Goal: Task Accomplishment & Management: Complete application form

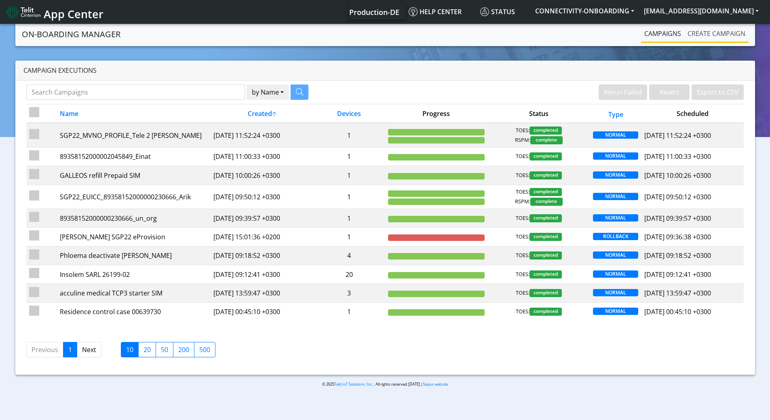
drag, startPoint x: 687, startPoint y: 46, endPoint x: 697, endPoint y: 35, distance: 15.7
click at [695, 39] on link "Create campaign" at bounding box center [716, 33] width 64 height 16
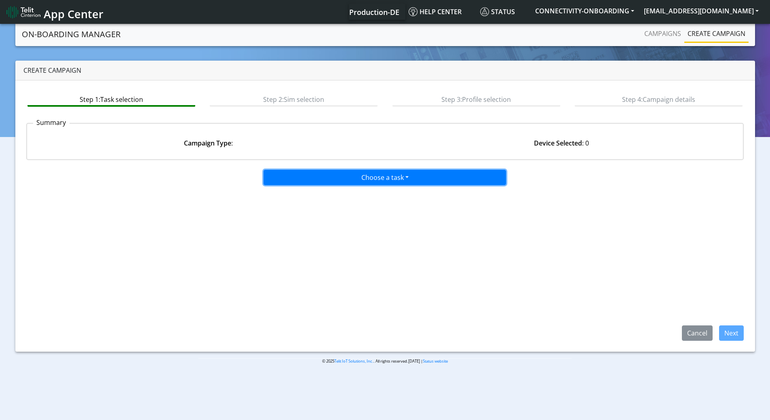
click at [360, 175] on button "Choose a task" at bounding box center [384, 177] width 242 height 15
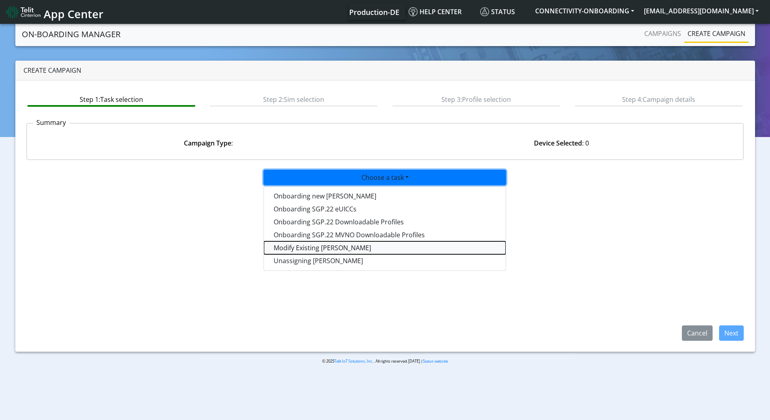
click at [306, 250] on taskiotp-dropdown "Modify Existing [PERSON_NAME]" at bounding box center [385, 247] width 242 height 13
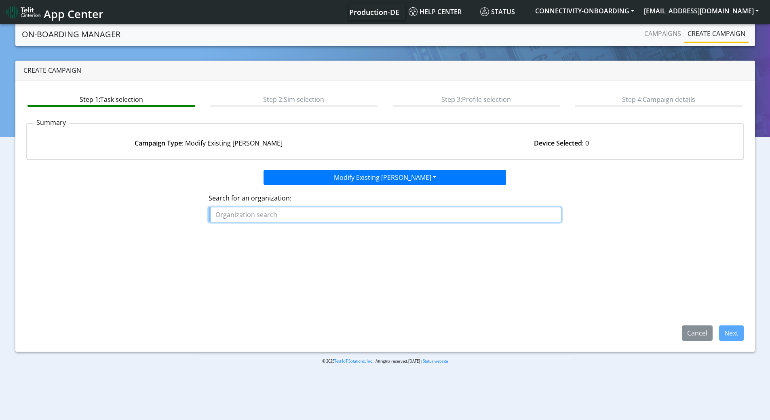
click at [306, 215] on input "text" at bounding box center [384, 214] width 353 height 15
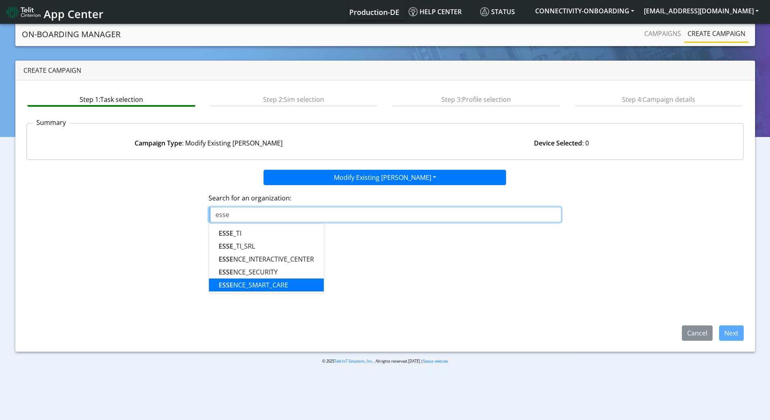
click at [279, 286] on ngb-highlight "ESSE NCE_SMART_CARE" at bounding box center [253, 284] width 69 height 9
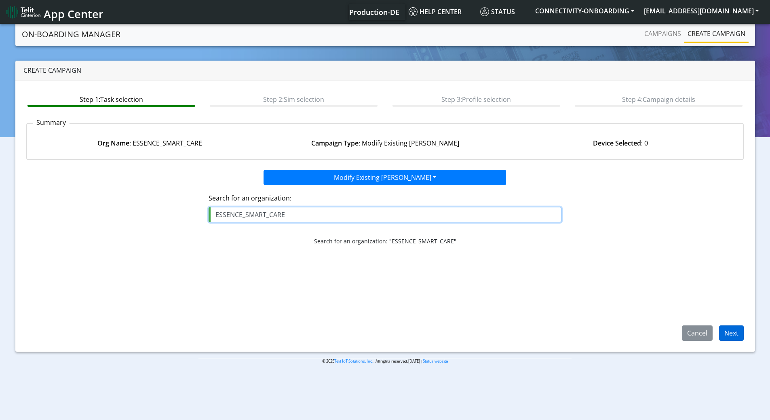
type input "ESSENCE_SMART_CARE"
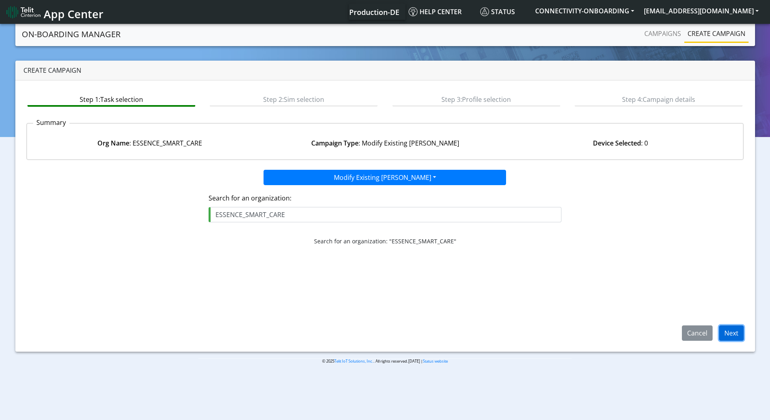
click at [725, 329] on button "Next" at bounding box center [731, 332] width 25 height 15
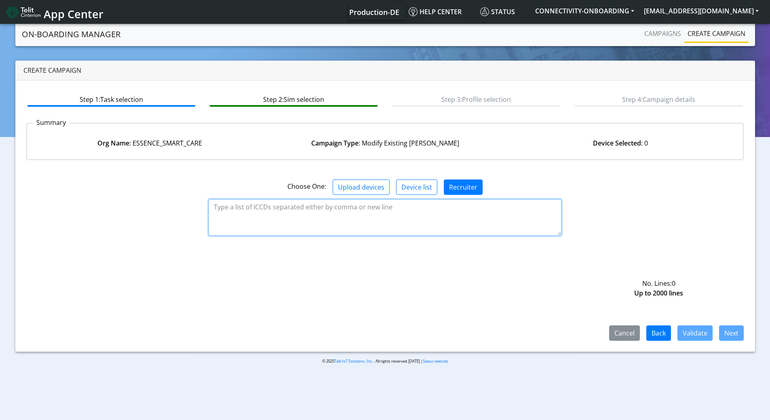
click at [434, 215] on textarea at bounding box center [384, 217] width 353 height 36
paste textarea "89358152000000335424 89358152000000335432 89358152000000335440 8935815200000033…"
type textarea "89358152000000335424 89358152000000335432 89358152000000335440 8935815200000033…"
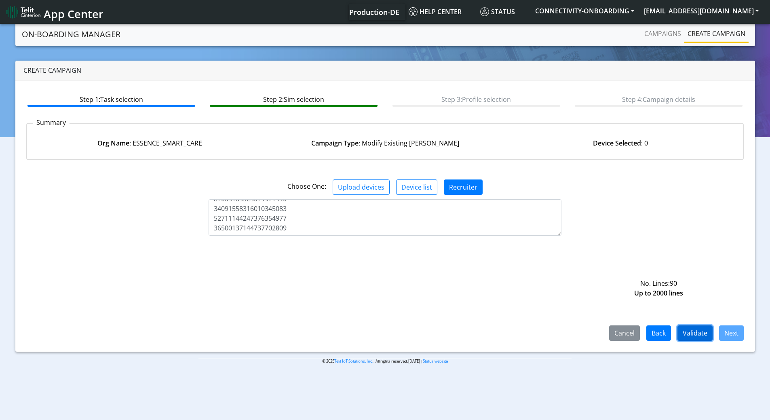
click at [695, 332] on button "Validate" at bounding box center [694, 332] width 35 height 15
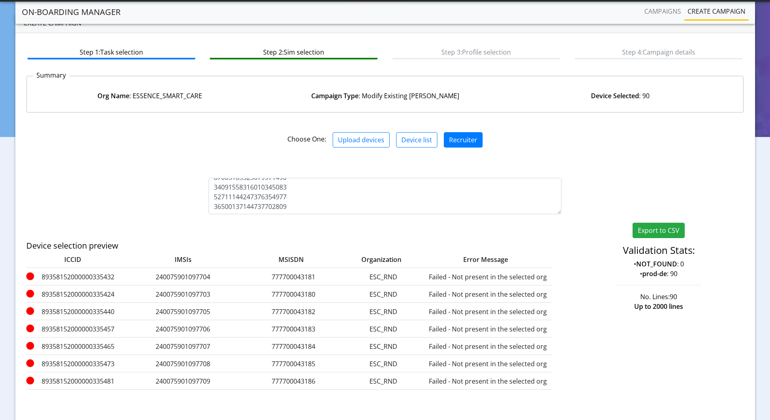
scroll to position [86, 0]
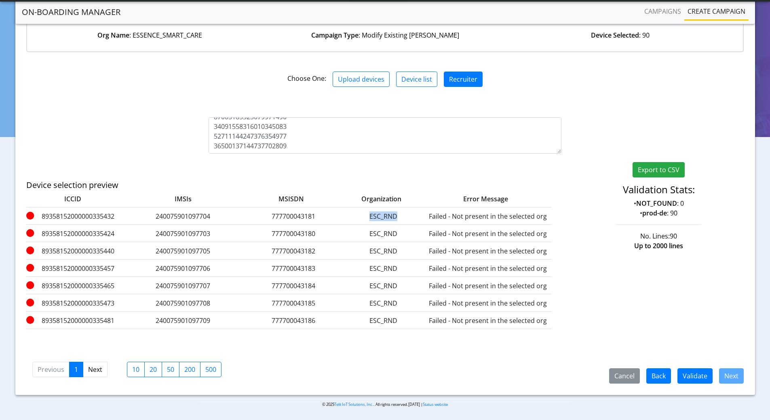
drag, startPoint x: 401, startPoint y: 210, endPoint x: 369, endPoint y: 215, distance: 32.4
click at [369, 215] on div "89358152000000335432 240075901097704 777700043181 ESC_RND Failed - Not present …" at bounding box center [288, 215] width 525 height 17
copy label "ESC_RND"
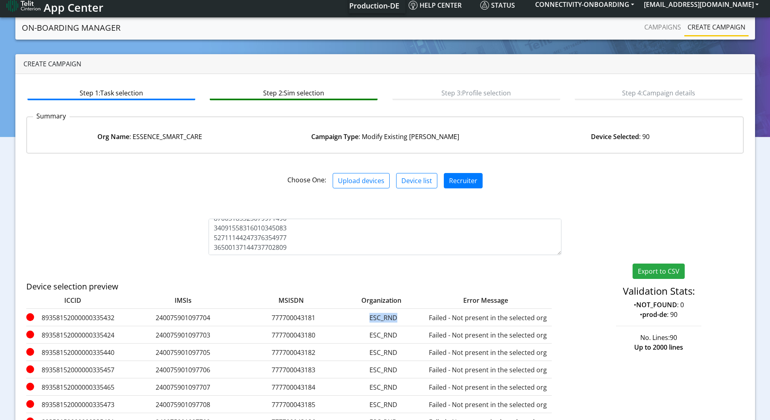
scroll to position [0, 0]
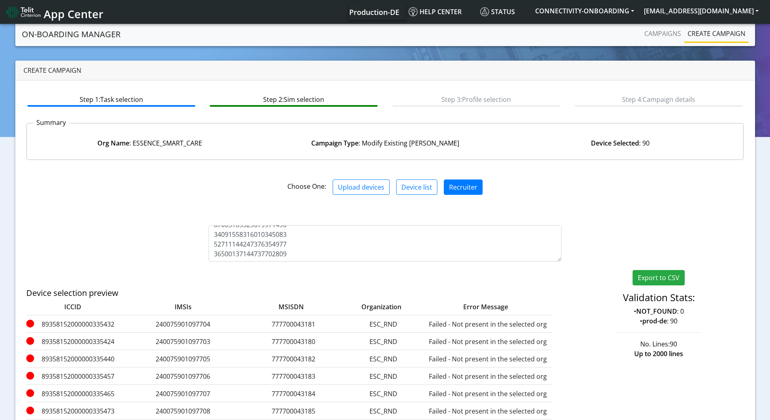
click at [749, 31] on nav "On-Boarding Manager Campaigns Create campaign" at bounding box center [384, 34] width 739 height 24
click at [731, 34] on link "Create campaign" at bounding box center [716, 33] width 64 height 16
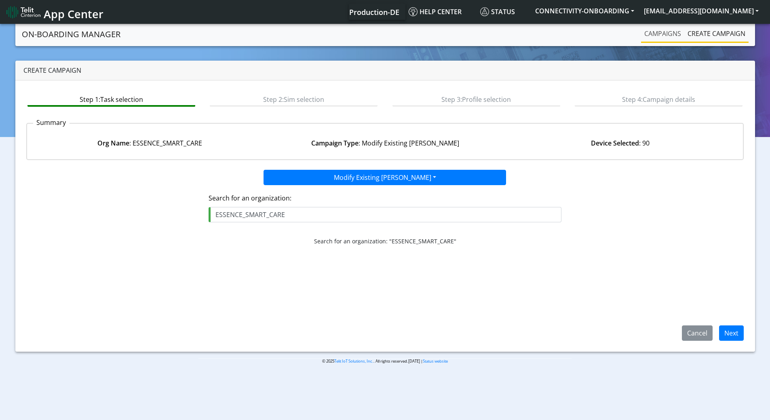
click at [666, 34] on link "Campaigns" at bounding box center [662, 33] width 43 height 16
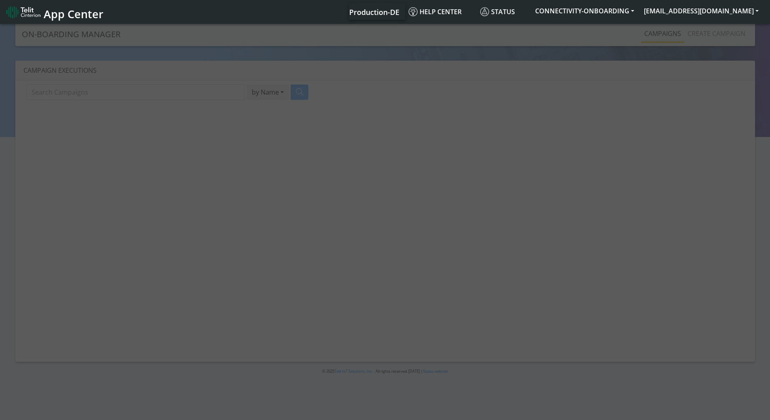
click at [706, 35] on div at bounding box center [385, 222] width 770 height 400
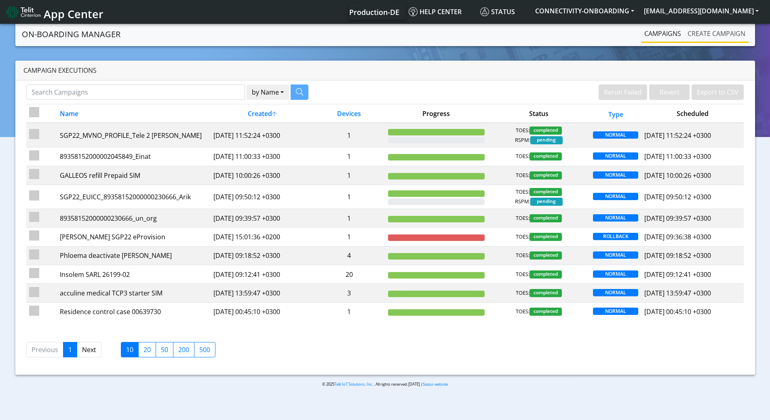
click at [706, 33] on link "Create campaign" at bounding box center [716, 33] width 64 height 16
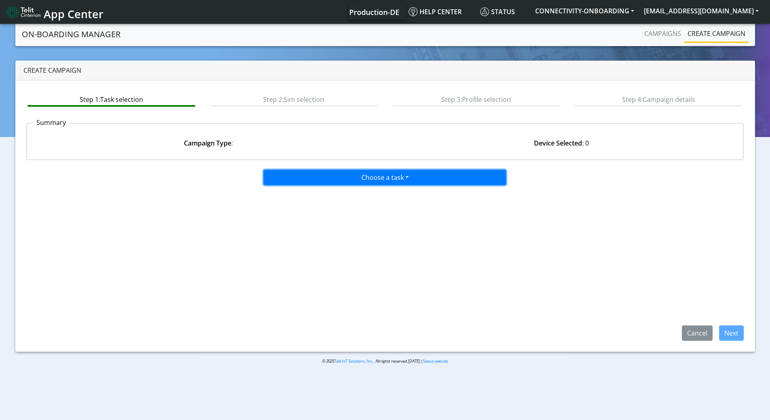
click at [358, 173] on button "Choose a task" at bounding box center [384, 177] width 242 height 15
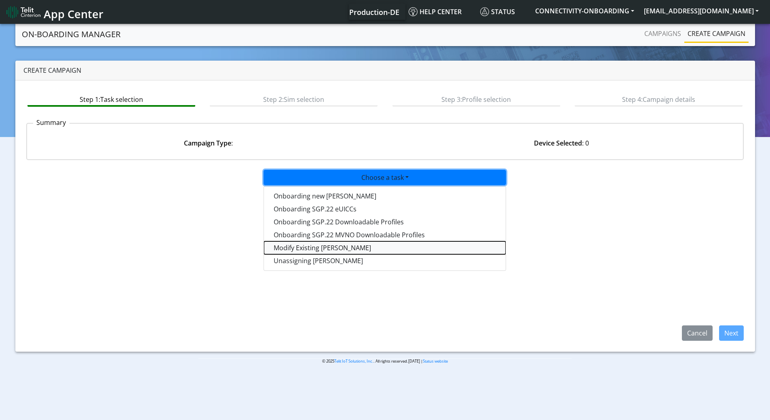
click at [293, 247] on taskiotp-dropdown "Modify Existing [PERSON_NAME]" at bounding box center [385, 247] width 242 height 13
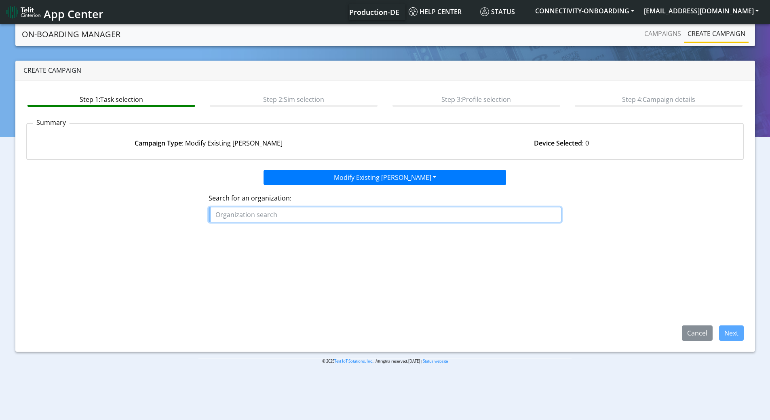
click at [300, 212] on input "text" at bounding box center [384, 214] width 353 height 15
paste input "ESC_RND"
click at [232, 235] on span "ESC_RND" at bounding box center [233, 233] width 28 height 9
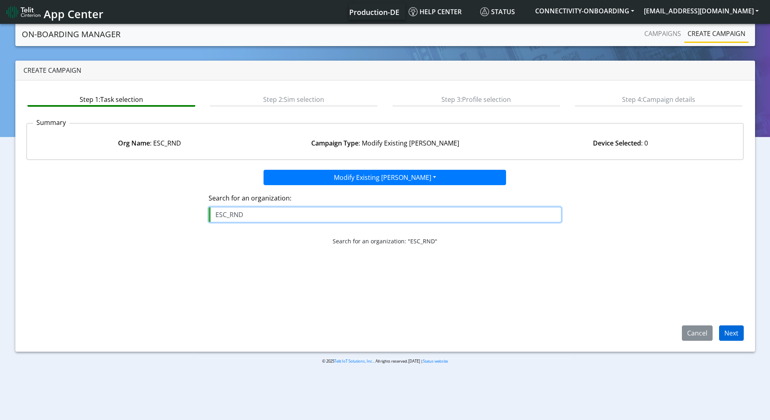
type input "ESC_RND"
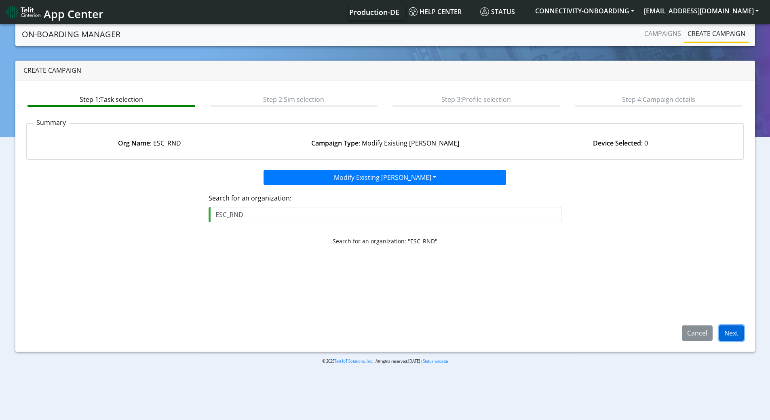
click at [729, 326] on button "Next" at bounding box center [731, 332] width 25 height 15
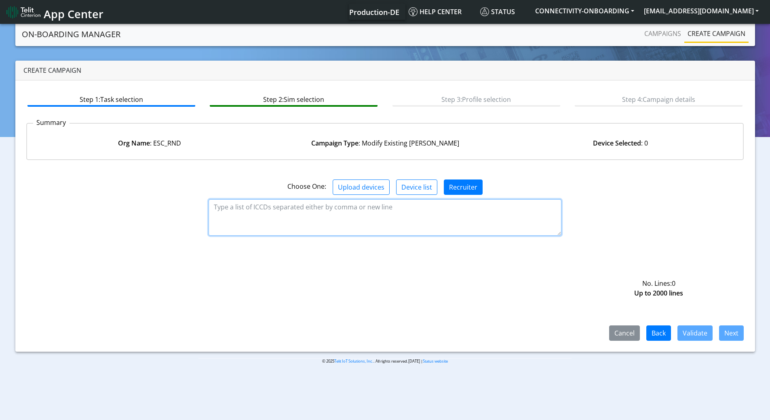
click at [299, 218] on textarea at bounding box center [384, 217] width 353 height 36
paste textarea "89358152000000335424 89358152000000335432 89358152000000335440 8935815200000033…"
type textarea "89358152000000335424 89358152000000335432 89358152000000335440 8935815200000033…"
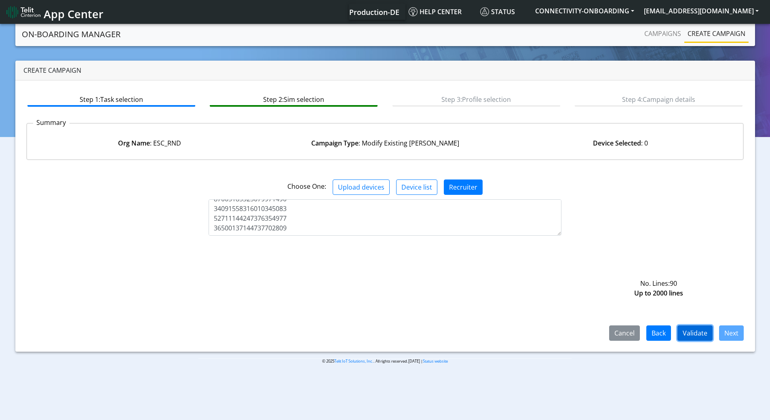
click at [699, 331] on button "Validate" at bounding box center [694, 332] width 35 height 15
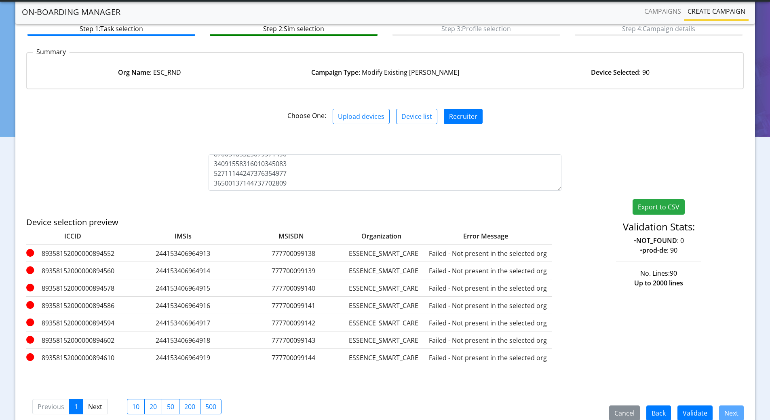
scroll to position [86, 0]
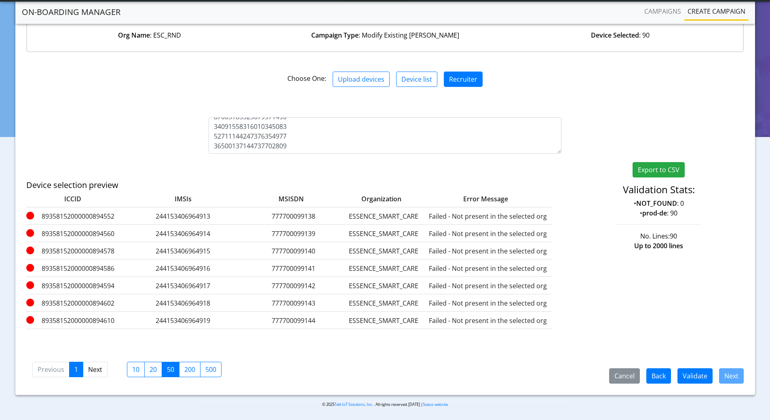
click at [175, 370] on label "50" at bounding box center [171, 369] width 18 height 15
click at [172, 370] on input "50" at bounding box center [169, 366] width 5 height 5
checkbox input "true"
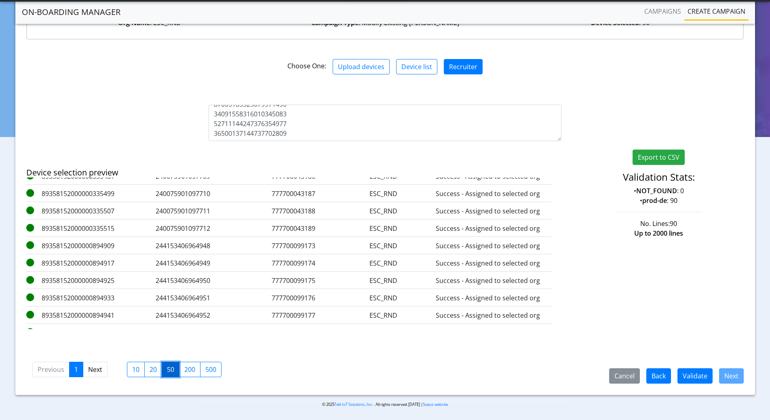
scroll to position [741, 0]
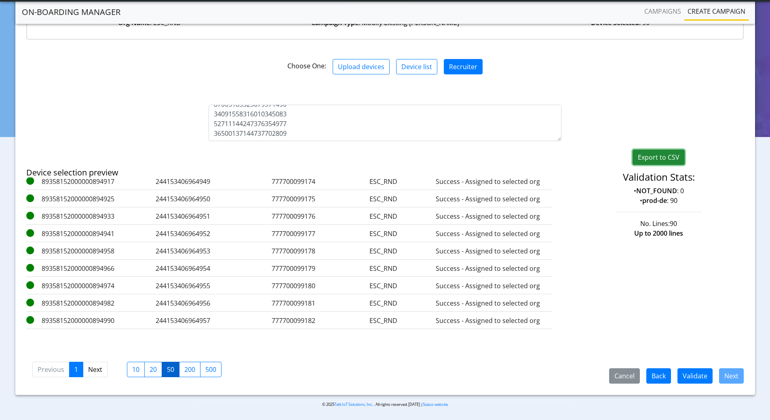
click at [654, 160] on button "Export to CSV" at bounding box center [658, 157] width 52 height 15
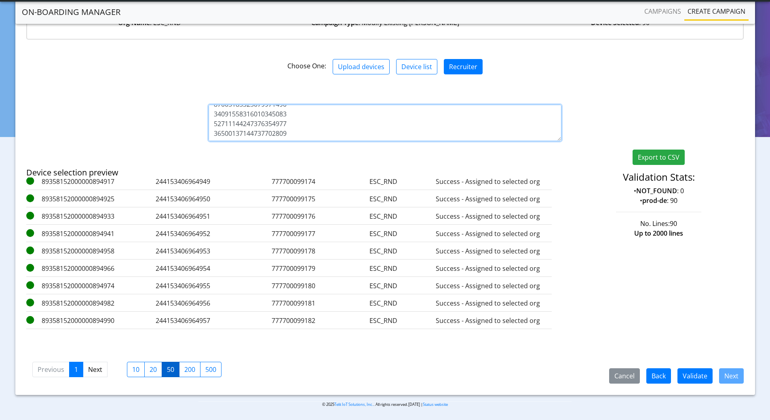
click at [341, 137] on textarea at bounding box center [384, 123] width 353 height 36
paste textarea "32 89358152000000335424 89358152000000335440 89358152000000335457 8935815200000…"
type textarea "89358152000000335432 89358152000000335424 89358152000000335440 8935815200000033…"
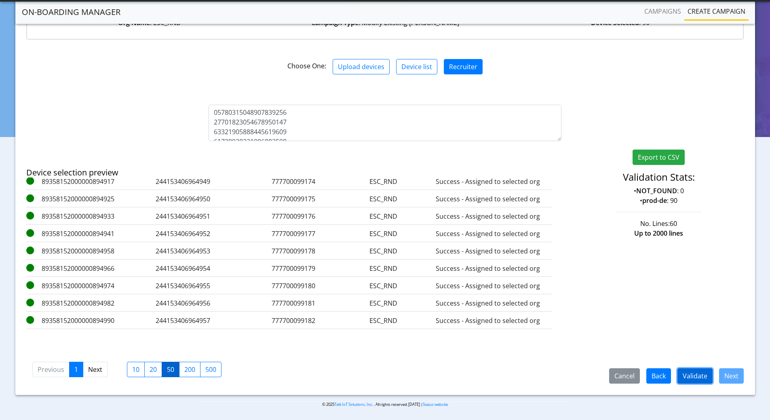
click at [699, 374] on button "Validate" at bounding box center [694, 375] width 35 height 15
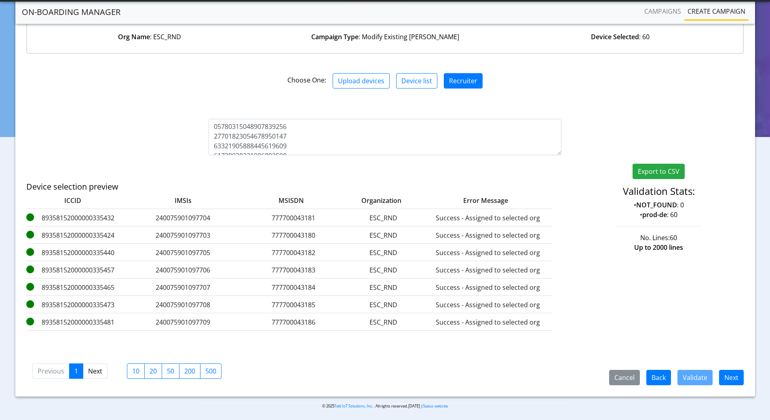
scroll to position [86, 0]
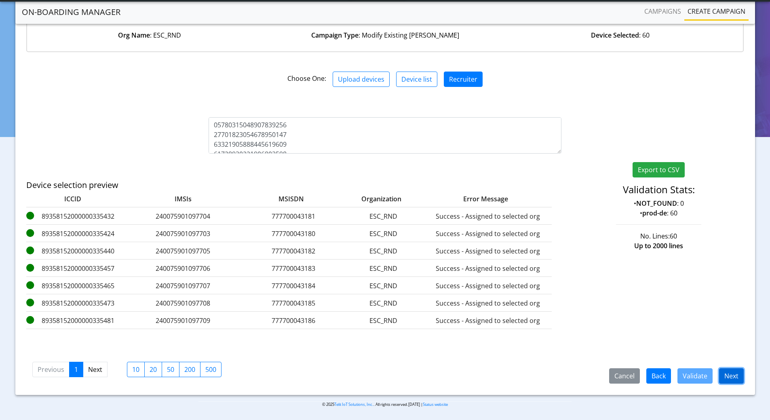
click at [731, 373] on button "Next" at bounding box center [731, 375] width 25 height 15
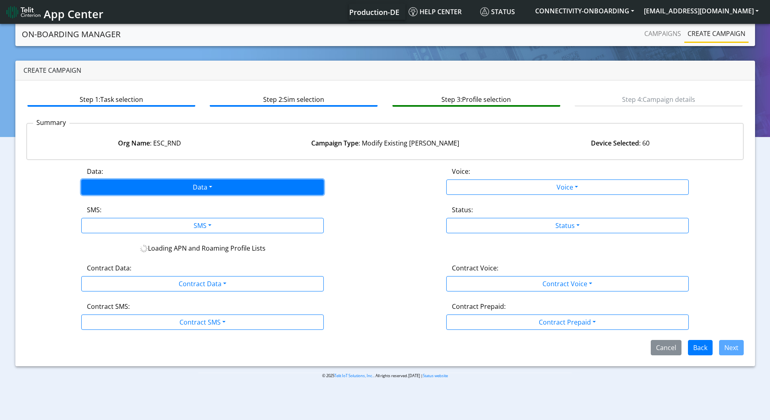
click at [185, 186] on button "Data" at bounding box center [202, 186] width 242 height 15
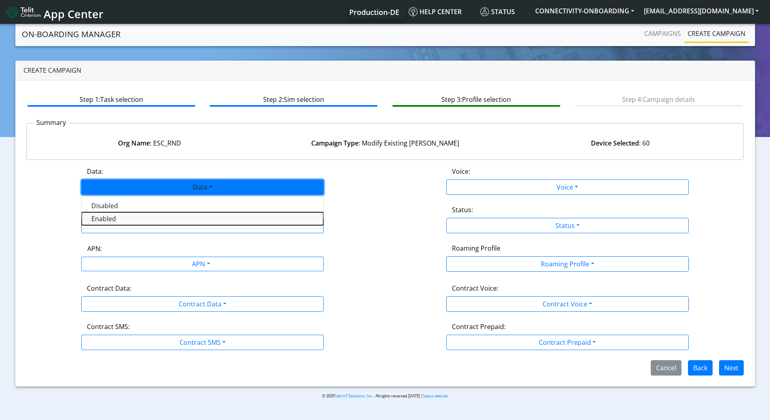
click at [107, 218] on button "Enabled" at bounding box center [203, 218] width 242 height 13
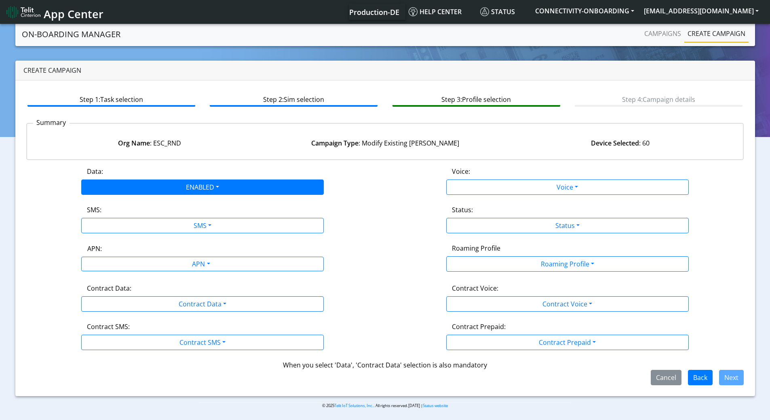
click at [103, 238] on div "Data: ENABLED Disabled Enabled Voice: Voice Disabled Enabled SMS: SMS Disabled …" at bounding box center [385, 275] width 718 height 219
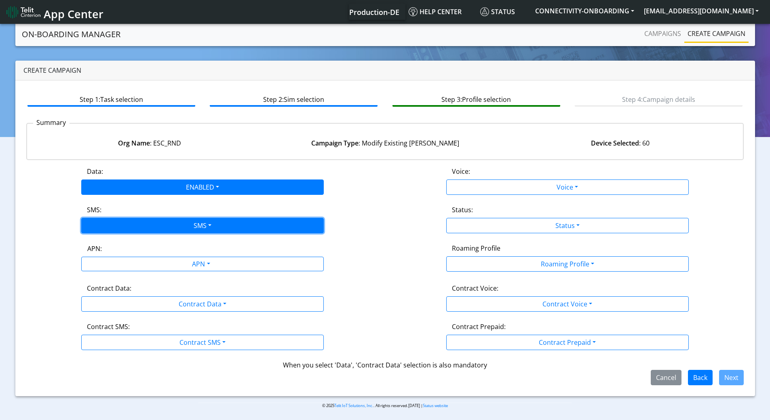
click at [106, 225] on button "SMS" at bounding box center [202, 225] width 242 height 15
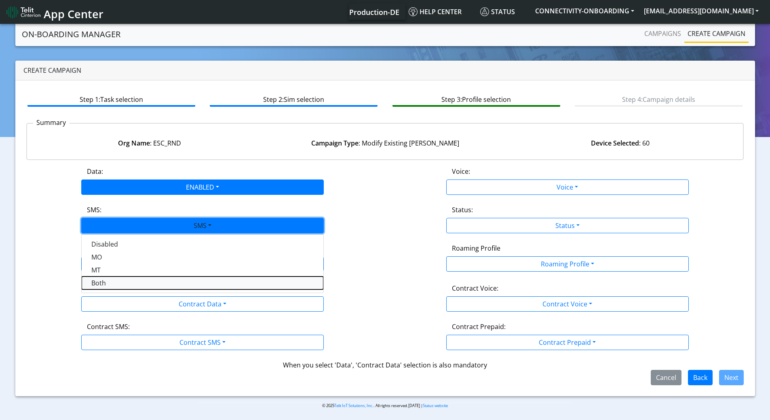
click at [102, 279] on button "Both" at bounding box center [203, 282] width 242 height 13
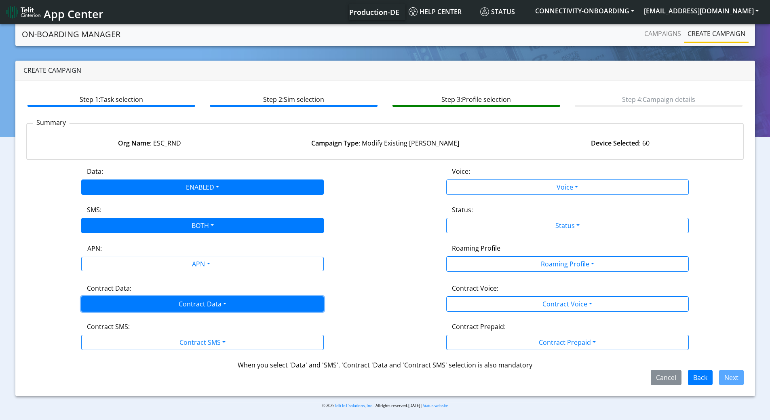
click at [107, 296] on button "Contract Data" at bounding box center [202, 303] width 242 height 15
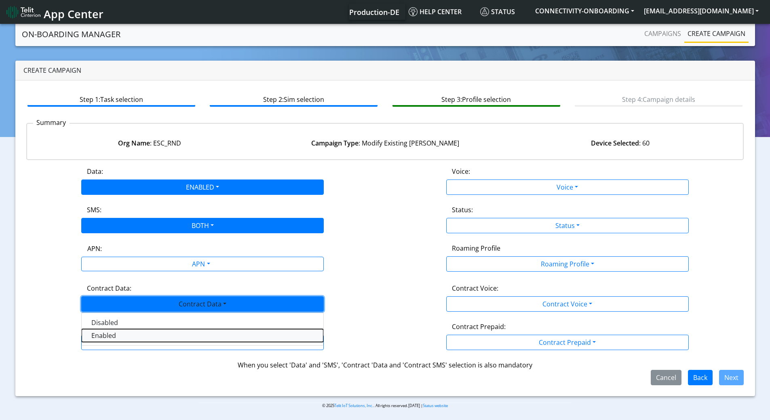
click at [106, 341] on Dataenabled-dropdown "Enabled" at bounding box center [203, 335] width 242 height 13
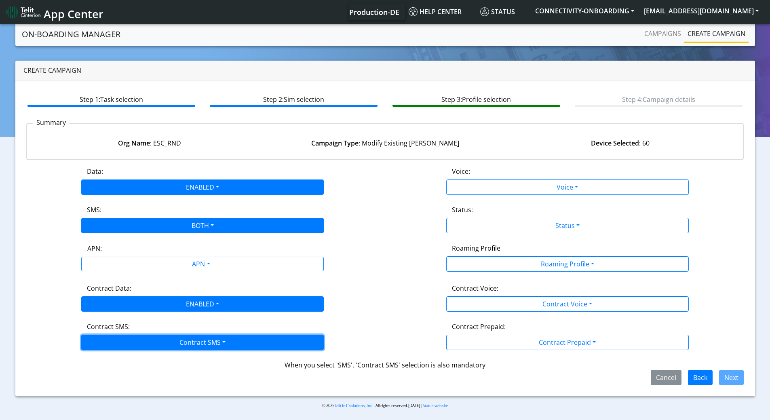
click at [106, 345] on button "Contract SMS" at bounding box center [202, 342] width 242 height 15
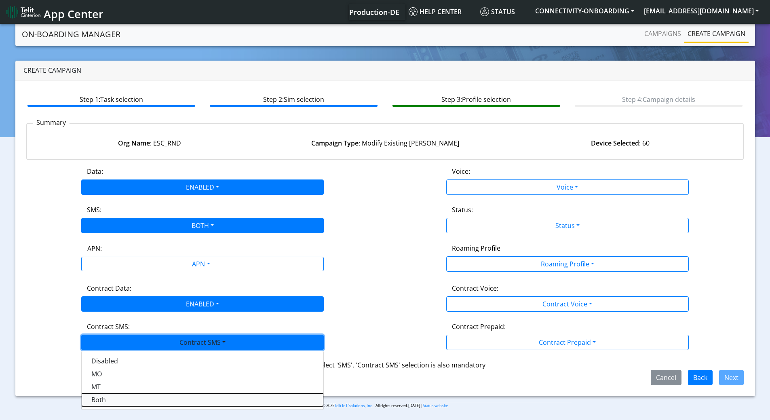
click at [108, 398] on SMSboth-dropdown "Both" at bounding box center [203, 399] width 242 height 13
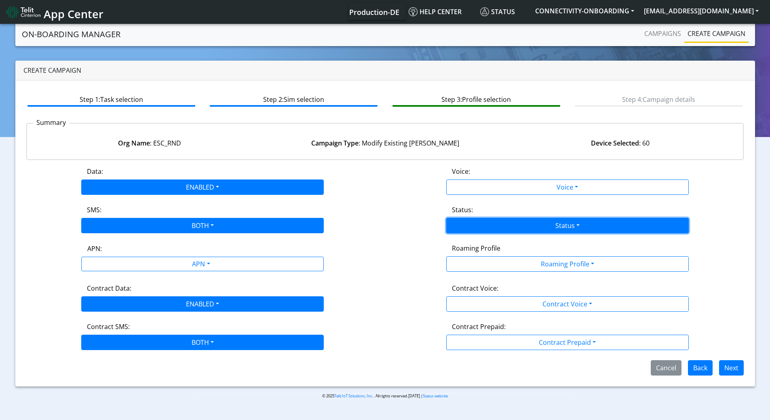
click at [505, 229] on button "Status" at bounding box center [567, 225] width 242 height 15
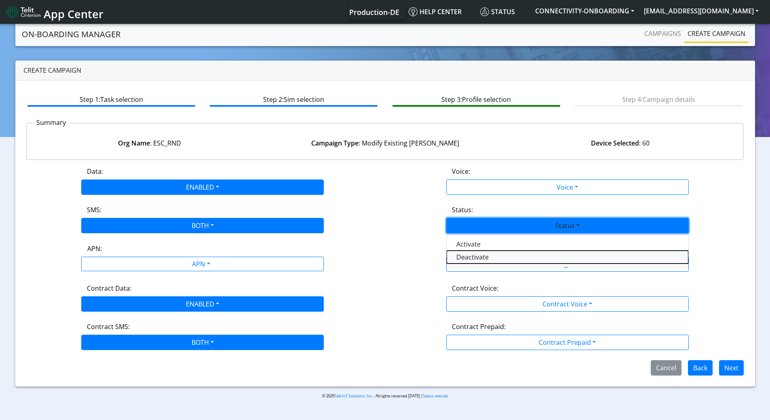
click at [484, 253] on button "Deactivate" at bounding box center [567, 257] width 242 height 13
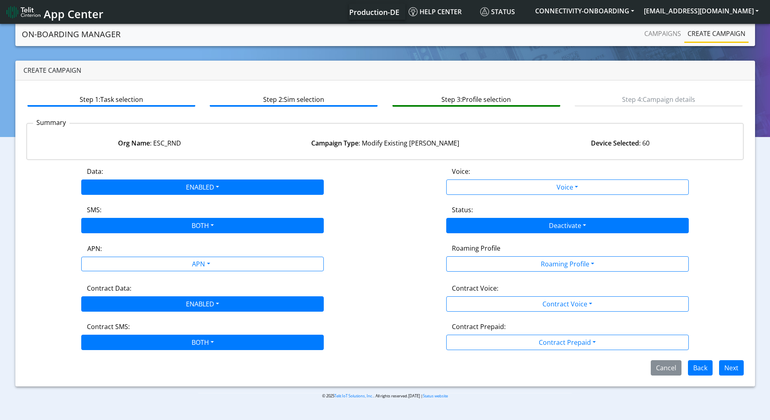
click at [482, 234] on div "Data: ENABLED Disabled Enabled Voice: Voice Disabled Enabled SMS: BOTH Disabled…" at bounding box center [385, 270] width 718 height 209
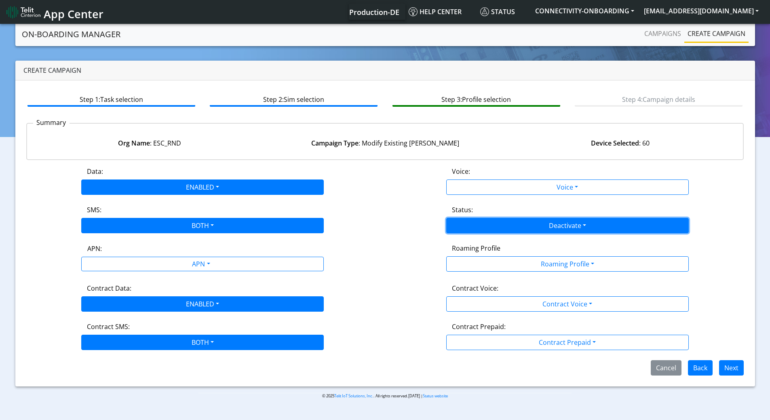
click at [480, 227] on button "Deactivate" at bounding box center [567, 225] width 242 height 15
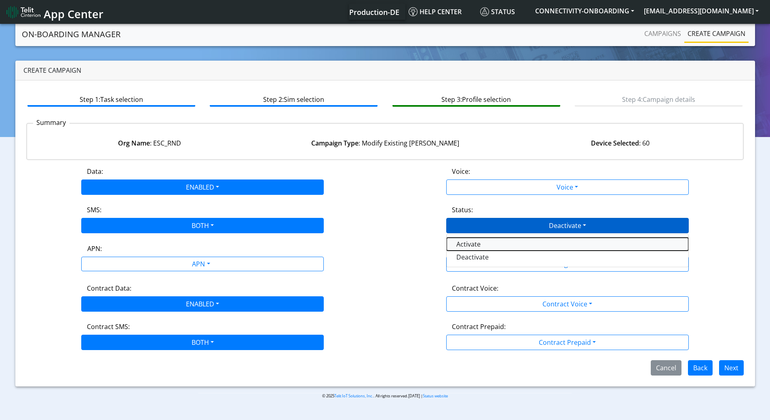
click at [473, 245] on button "Activate" at bounding box center [567, 244] width 242 height 13
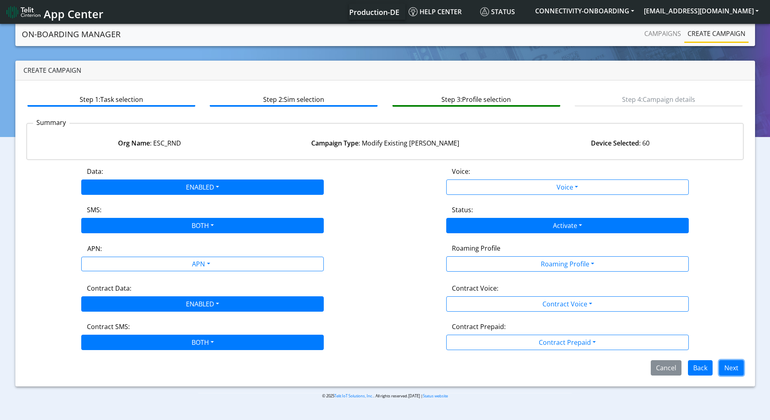
drag, startPoint x: 732, startPoint y: 363, endPoint x: 400, endPoint y: 310, distance: 336.4
click at [731, 363] on button "Next" at bounding box center [731, 367] width 25 height 15
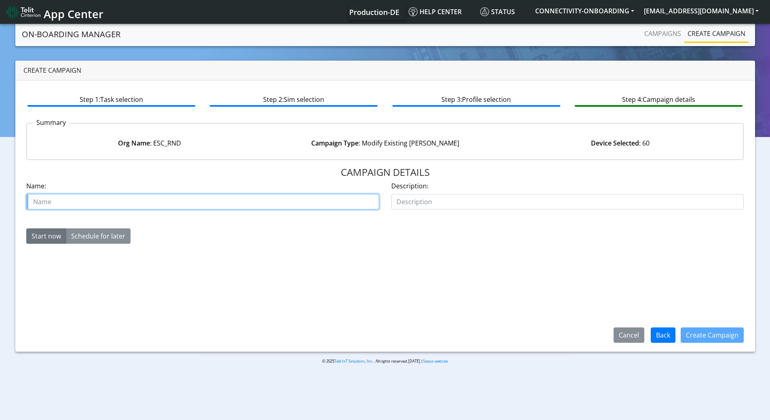
click at [160, 199] on input "text" at bounding box center [202, 201] width 353 height 15
type input "Essence rnd reactivate test [PERSON_NAME]"
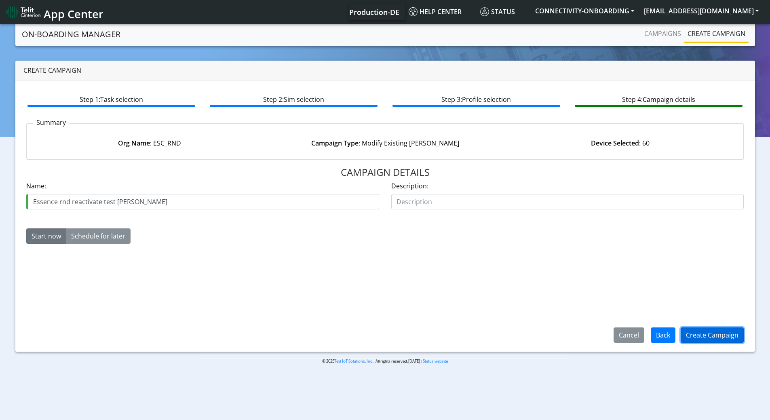
click at [707, 339] on button "Create Campaign" at bounding box center [711, 334] width 63 height 15
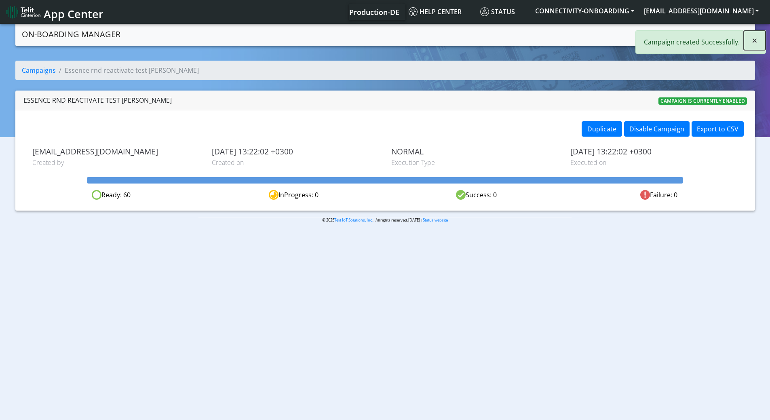
click at [751, 39] on button "×" at bounding box center [754, 40] width 22 height 19
click at [705, 30] on link "Create campaign" at bounding box center [716, 33] width 64 height 16
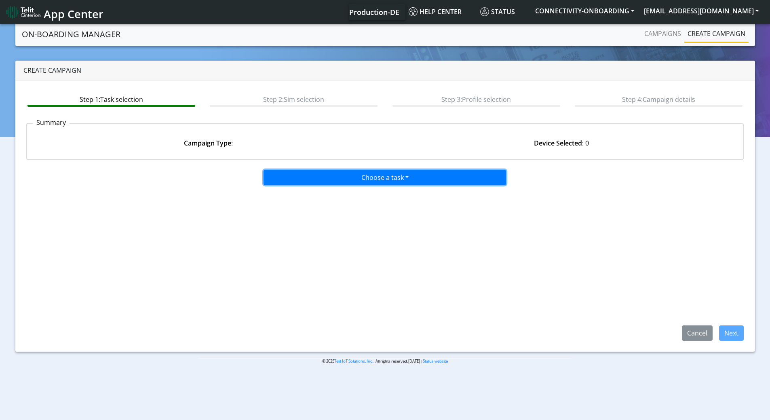
click at [395, 182] on button "Choose a task" at bounding box center [384, 177] width 242 height 15
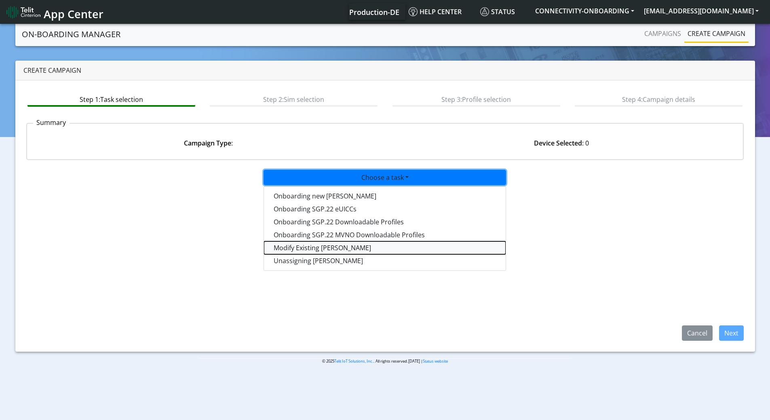
click at [317, 245] on taskiotp-dropdown "Modify Existing [PERSON_NAME]" at bounding box center [385, 247] width 242 height 13
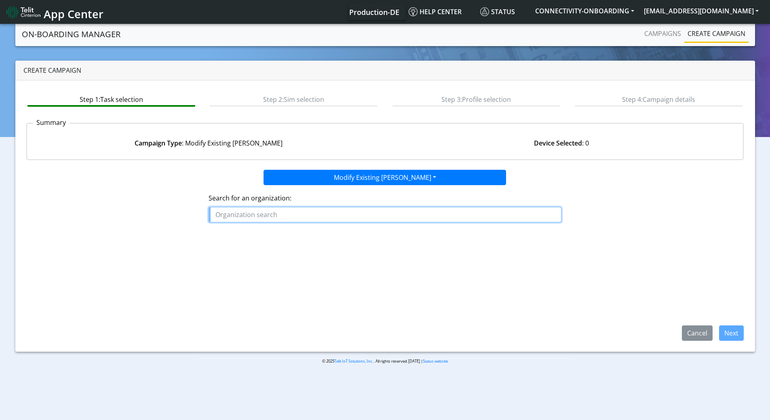
click at [276, 211] on input "text" at bounding box center [384, 214] width 353 height 15
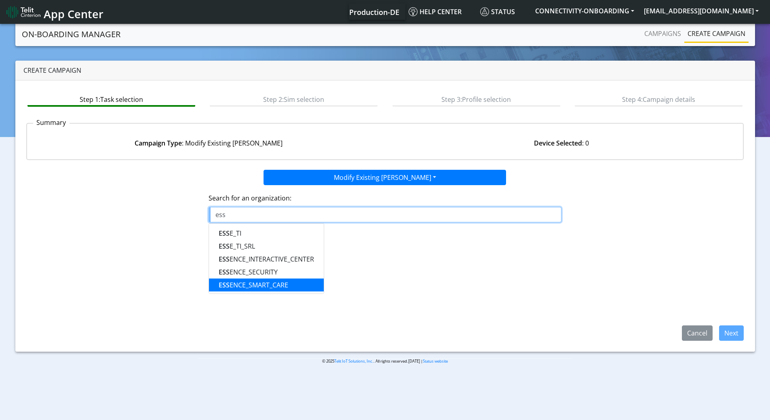
click at [263, 284] on ngb-highlight "ESS ENCE_SMART_CARE" at bounding box center [253, 284] width 69 height 9
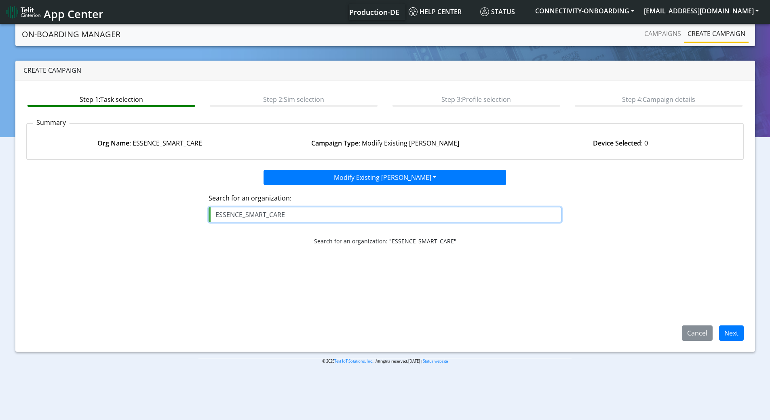
type input "ESSENCE_SMART_CARE"
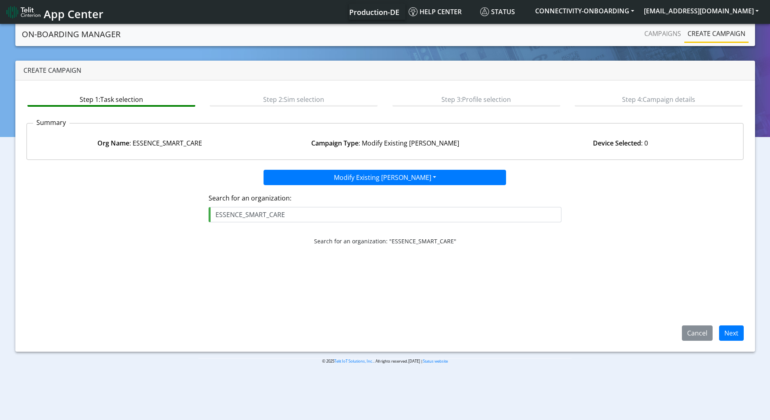
click at [717, 328] on span "Next" at bounding box center [727, 332] width 31 height 9
click at [735, 331] on button "Next" at bounding box center [731, 332] width 25 height 15
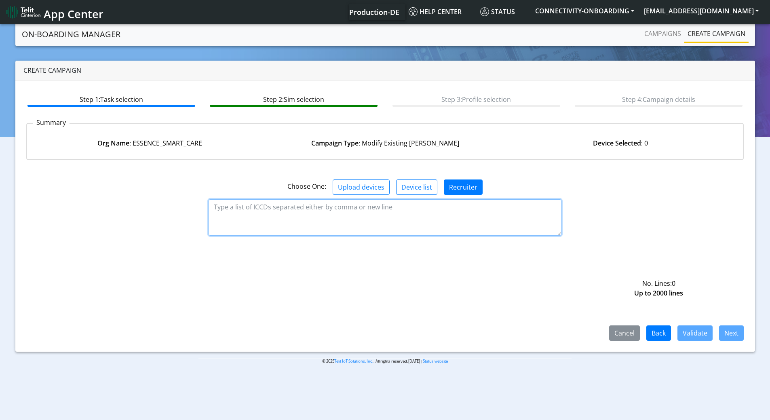
drag, startPoint x: 289, startPoint y: 220, endPoint x: 295, endPoint y: 220, distance: 6.1
click at [290, 220] on textarea at bounding box center [384, 217] width 353 height 36
paste textarea "89358152000000894552 89358152000000894560 89358152000000894578 8935815200000089…"
type textarea "89358152000000894552 89358152000000894560 89358152000000894578 8935815200000089…"
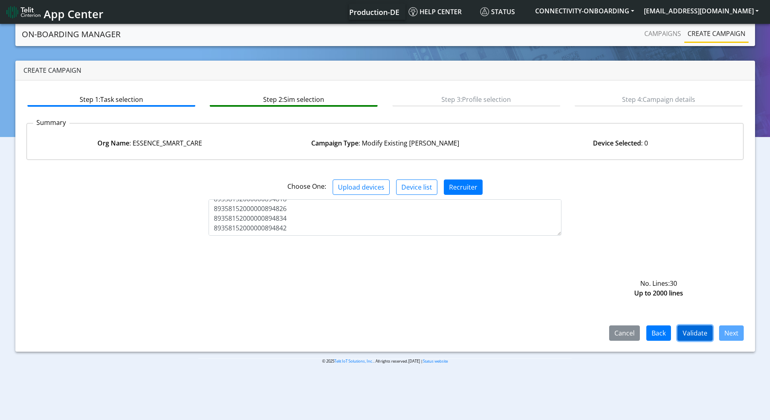
click at [695, 333] on button "Validate" at bounding box center [694, 332] width 35 height 15
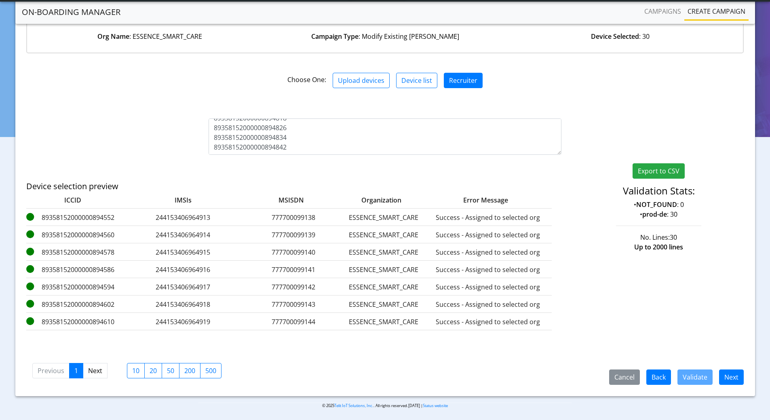
scroll to position [86, 0]
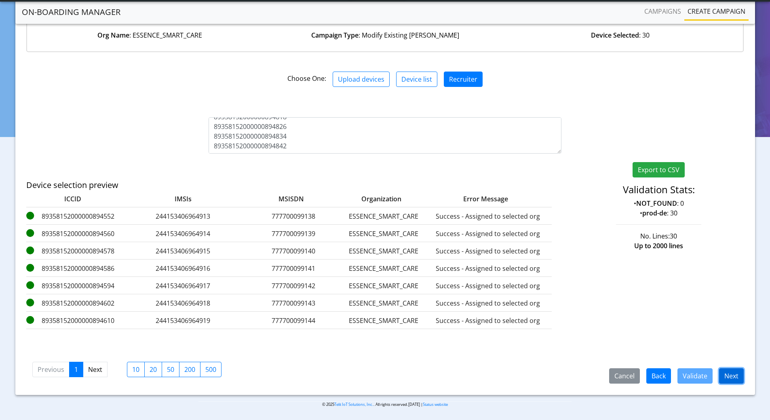
click at [735, 376] on button "Next" at bounding box center [731, 375] width 25 height 15
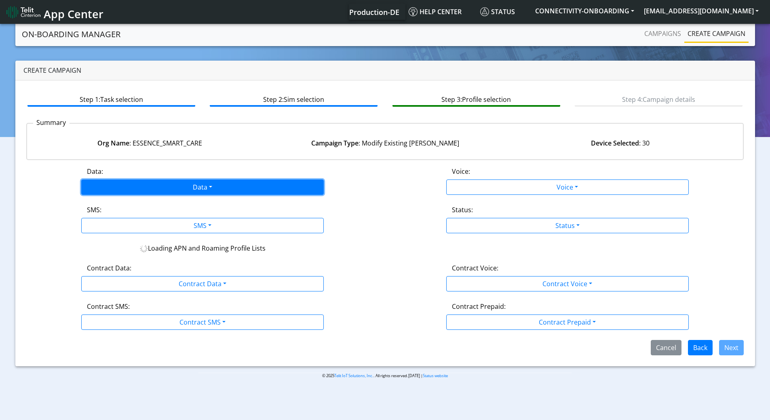
click at [133, 193] on button "Data" at bounding box center [202, 186] width 242 height 15
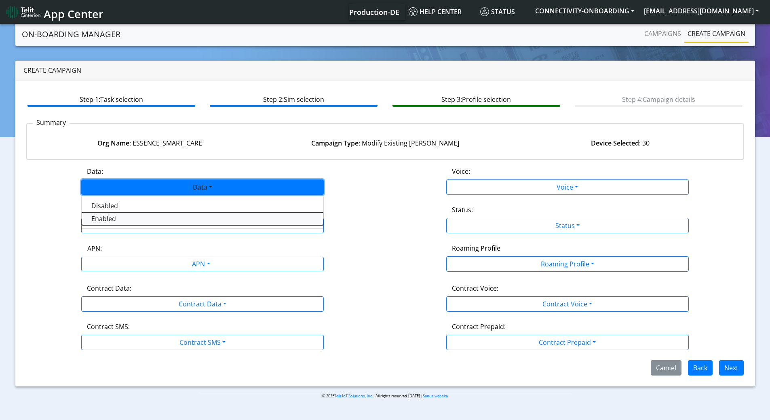
click at [115, 218] on button "Enabled" at bounding box center [203, 218] width 242 height 13
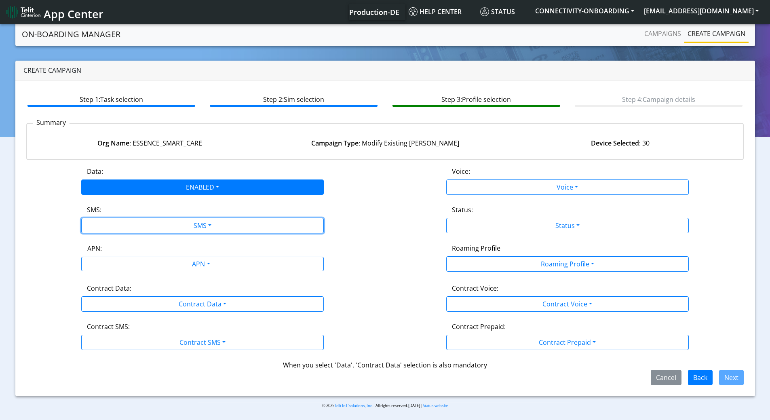
drag, startPoint x: 115, startPoint y: 228, endPoint x: 114, endPoint y: 235, distance: 6.9
click at [115, 229] on button "SMS" at bounding box center [202, 225] width 242 height 15
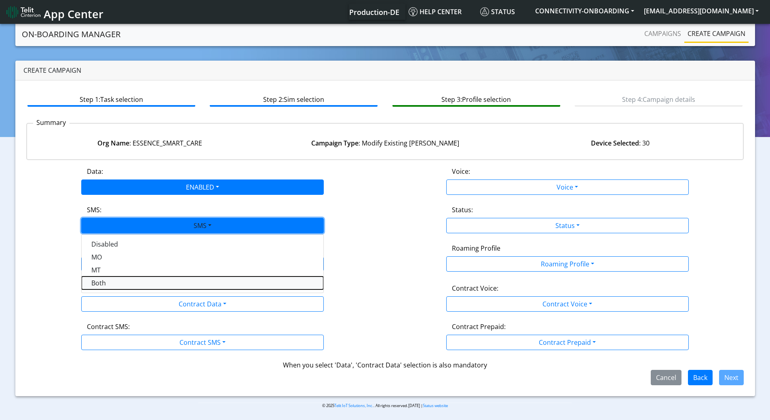
click at [103, 287] on button "Both" at bounding box center [203, 282] width 242 height 13
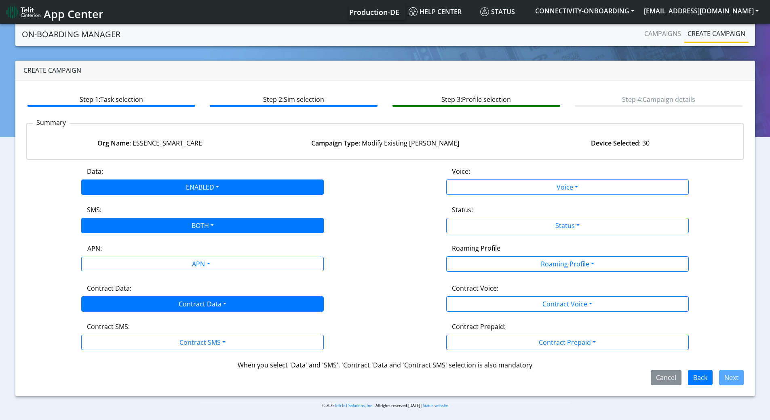
drag, startPoint x: 106, startPoint y: 312, endPoint x: 107, endPoint y: 307, distance: 4.1
click at [106, 312] on div "Data: ENABLED Disabled Enabled Voice: Voice Disabled Enabled SMS: BOTH Disabled…" at bounding box center [385, 275] width 718 height 219
click at [106, 304] on button "Contract Data" at bounding box center [202, 303] width 242 height 15
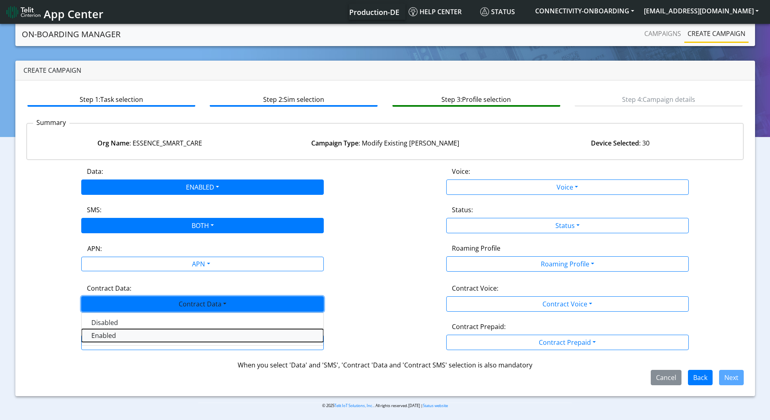
click at [99, 334] on Dataenabled-dropdown "Enabled" at bounding box center [203, 335] width 242 height 13
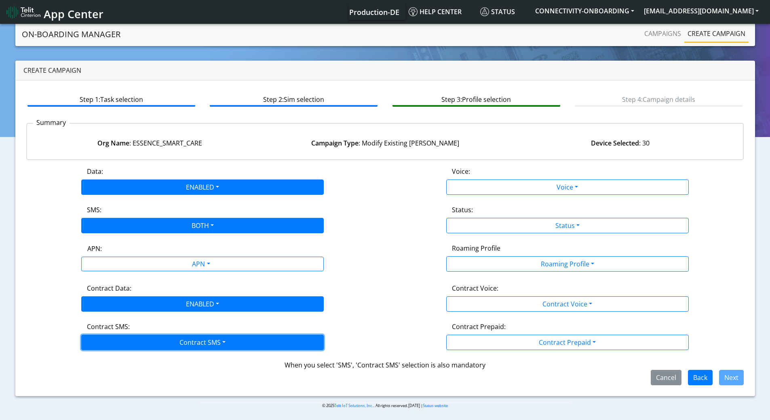
click at [100, 345] on button "Contract SMS" at bounding box center [202, 342] width 242 height 15
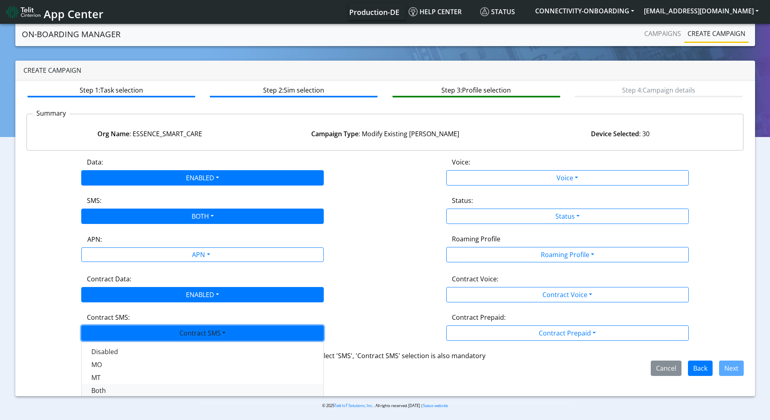
scroll to position [14, 0]
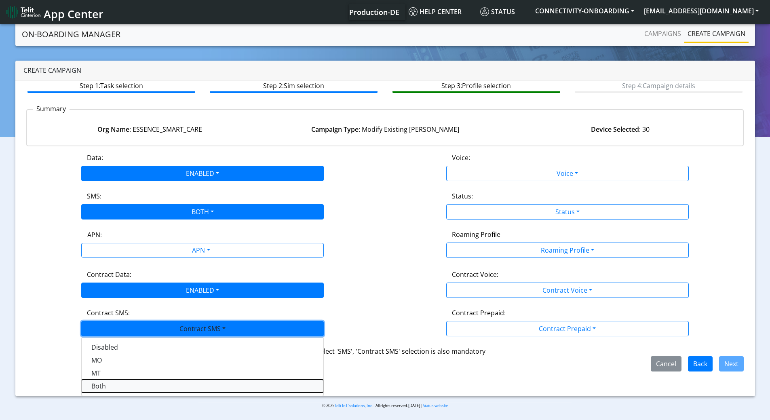
click at [104, 384] on SMSboth-dropdown "Both" at bounding box center [203, 385] width 242 height 13
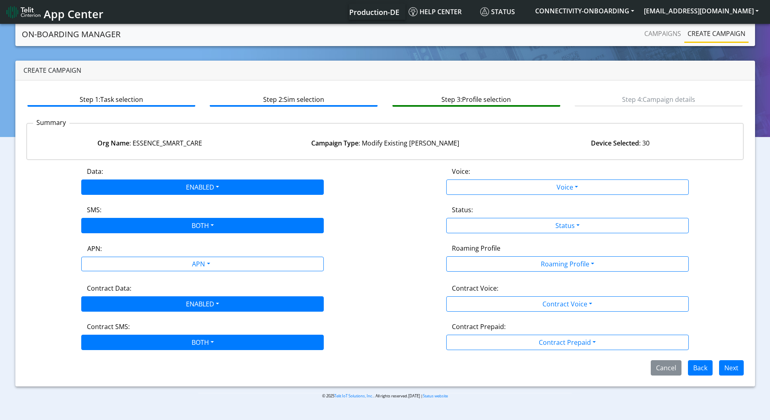
scroll to position [0, 0]
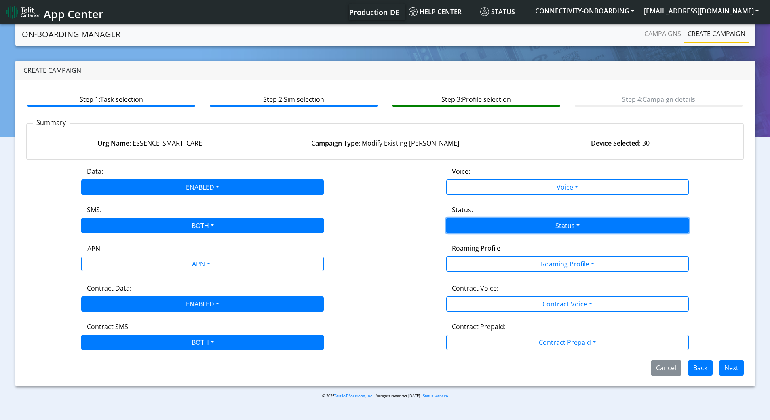
drag, startPoint x: 485, startPoint y: 221, endPoint x: 479, endPoint y: 239, distance: 18.8
click at [484, 221] on button "Status" at bounding box center [567, 225] width 242 height 15
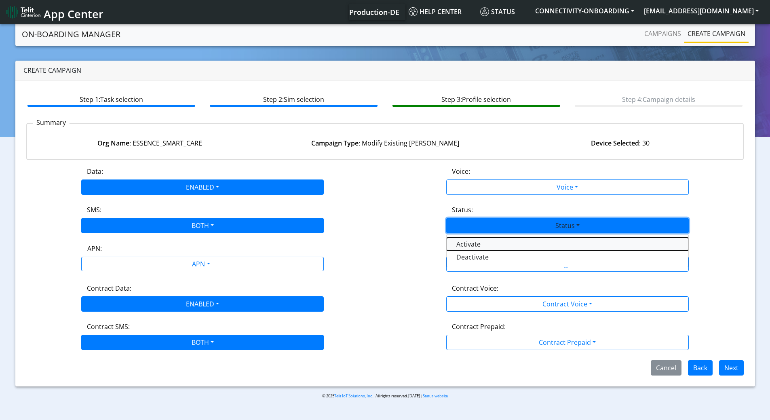
click at [468, 241] on button "Activate" at bounding box center [567, 244] width 242 height 13
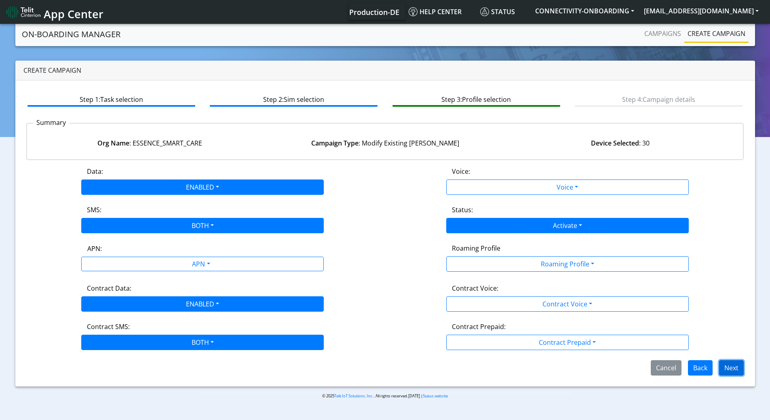
click at [733, 362] on button "Next" at bounding box center [731, 367] width 25 height 15
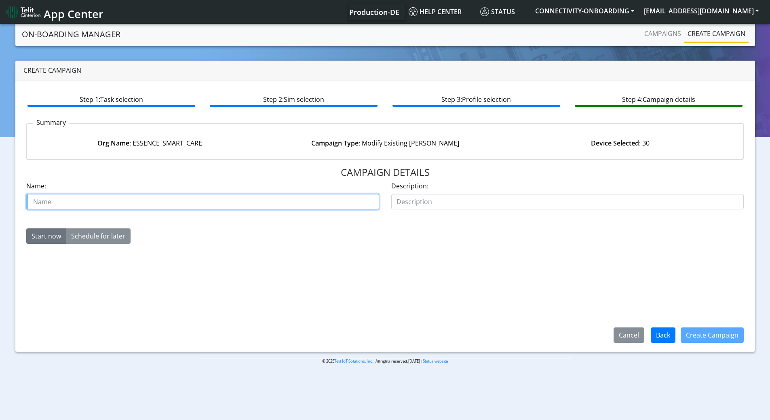
click at [177, 200] on input "text" at bounding box center [202, 201] width 353 height 15
type input "Essence smart care starter [PERSON_NAME] reactivate"
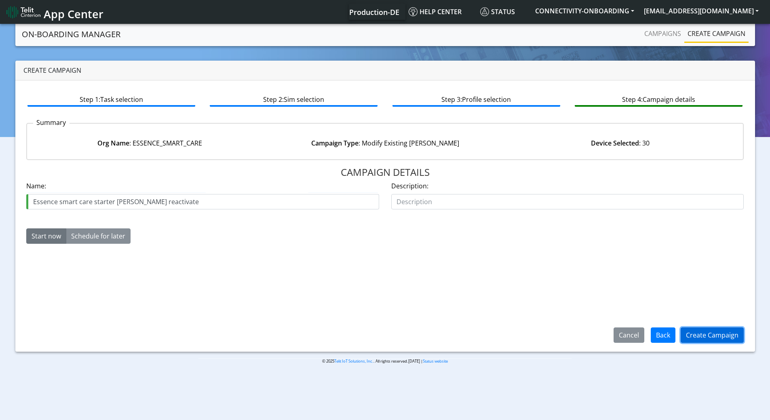
click at [716, 333] on button "Create Campaign" at bounding box center [711, 334] width 63 height 15
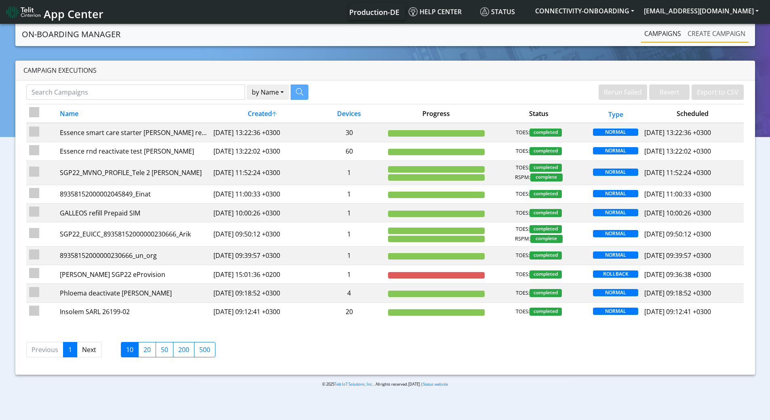
click at [724, 32] on link "Create campaign" at bounding box center [716, 33] width 64 height 16
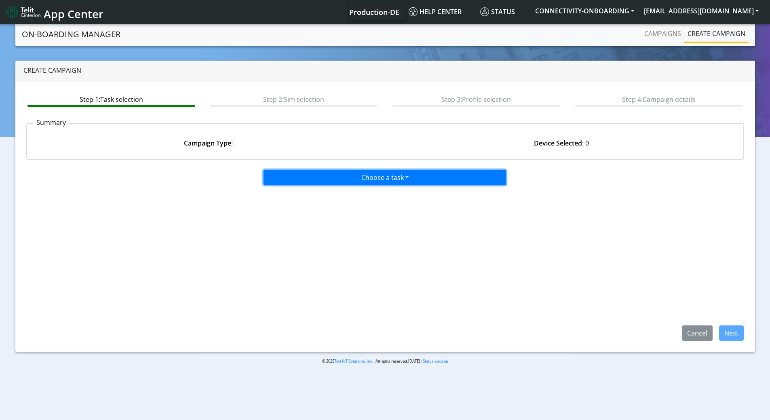
click at [404, 171] on button "Choose a task" at bounding box center [384, 177] width 242 height 15
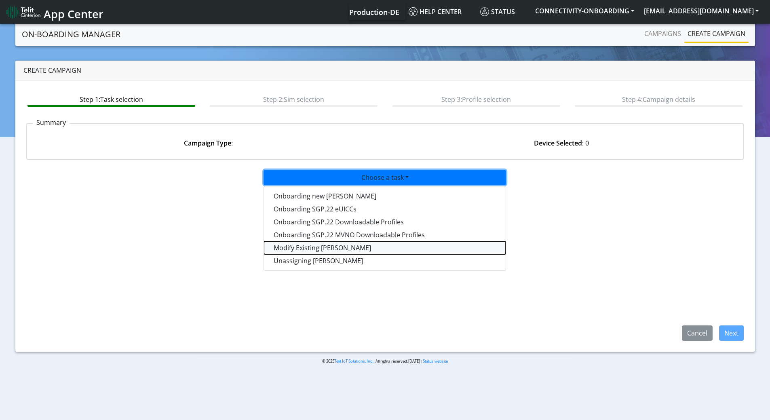
click at [316, 244] on taskiotp-dropdown "Modify Existing [PERSON_NAME]" at bounding box center [385, 247] width 242 height 13
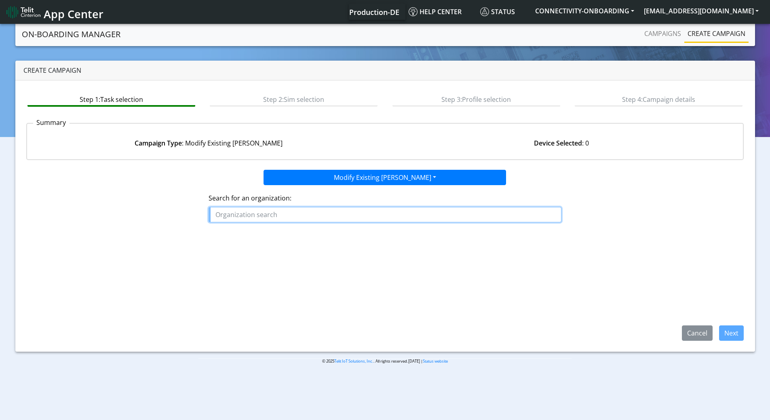
click at [300, 215] on input "text" at bounding box center [384, 214] width 353 height 15
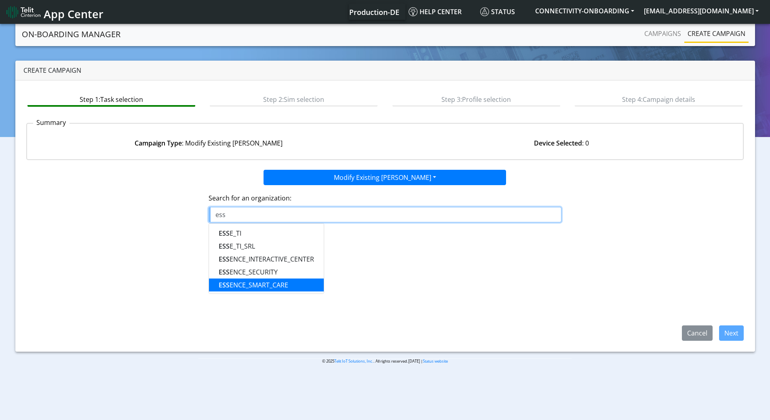
click at [270, 284] on ngb-highlight "ESS ENCE_SMART_CARE" at bounding box center [253, 284] width 69 height 9
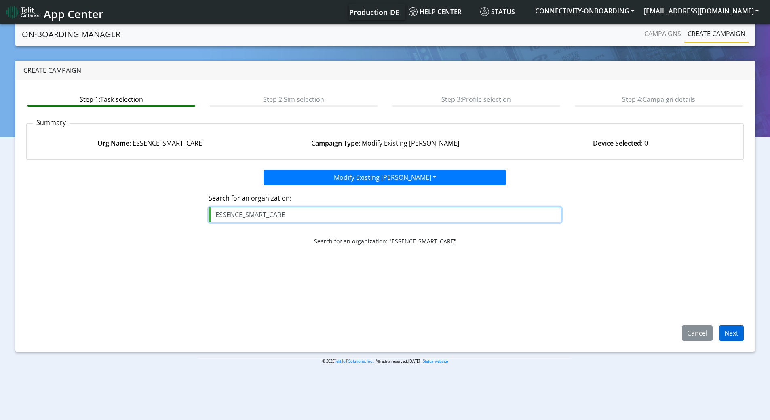
type input "ESSENCE_SMART_CARE"
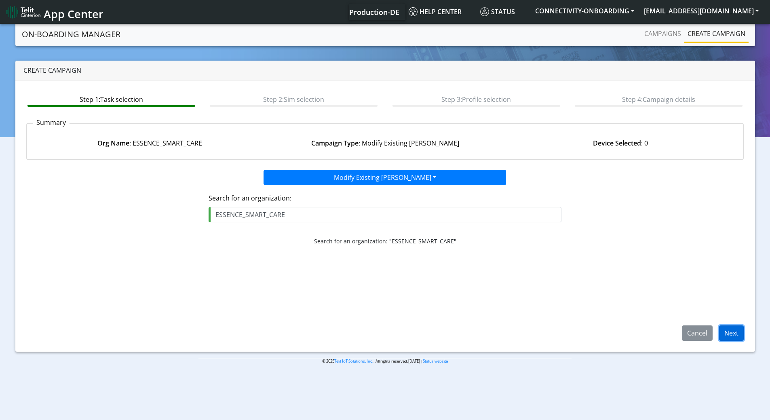
click at [740, 330] on button "Next" at bounding box center [731, 332] width 25 height 15
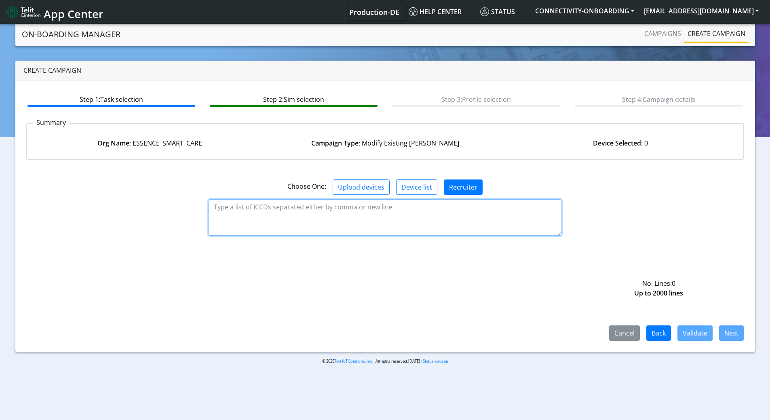
click at [295, 234] on textarea at bounding box center [384, 217] width 353 height 36
paste textarea "89358152000000894784"
type textarea "89358152000000894784"
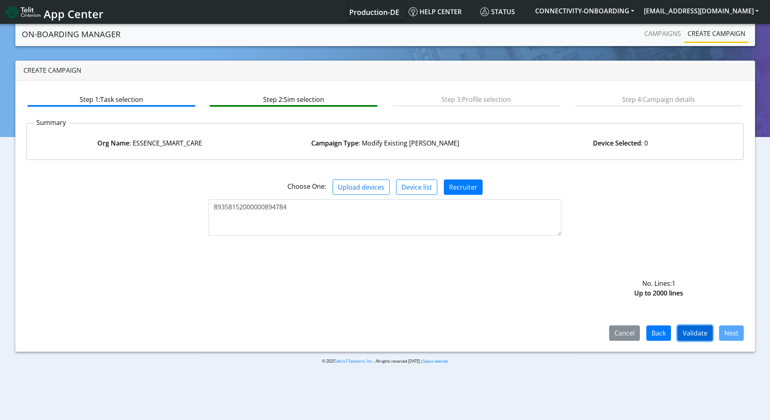
click at [687, 332] on button "Validate" at bounding box center [694, 332] width 35 height 15
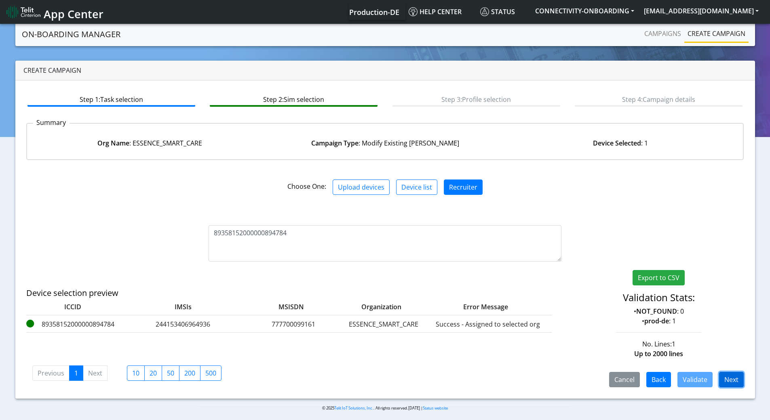
click at [736, 373] on button "Next" at bounding box center [731, 379] width 25 height 15
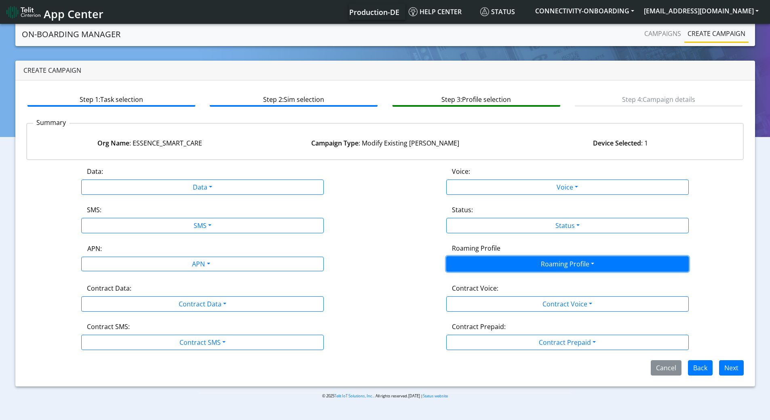
click at [541, 263] on button "Roaming Profile" at bounding box center [567, 263] width 242 height 15
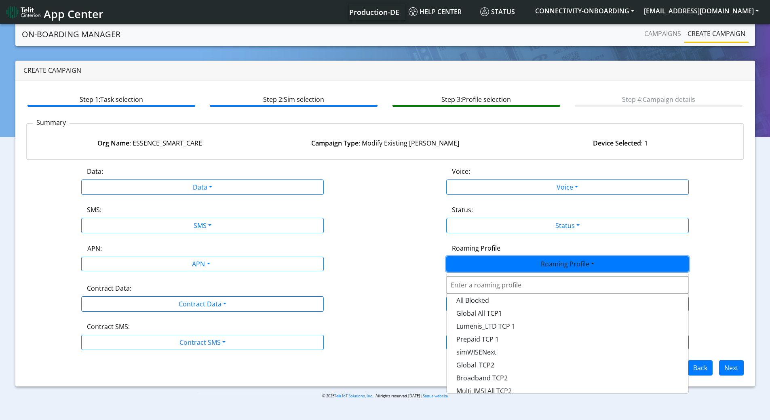
click at [701, 34] on link "Create campaign" at bounding box center [716, 33] width 64 height 16
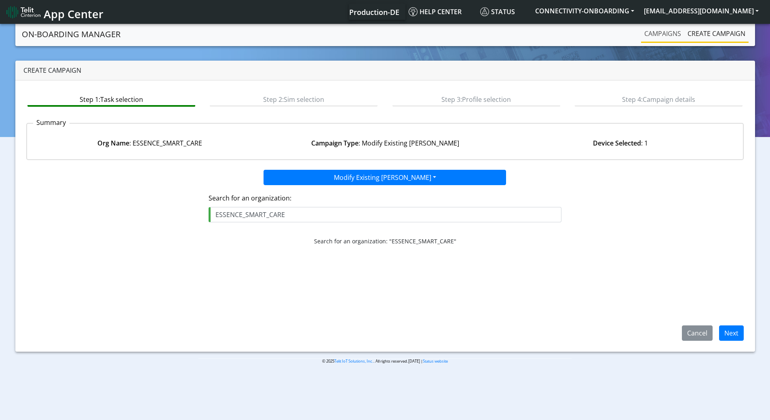
click at [649, 32] on link "Campaigns" at bounding box center [662, 33] width 43 height 16
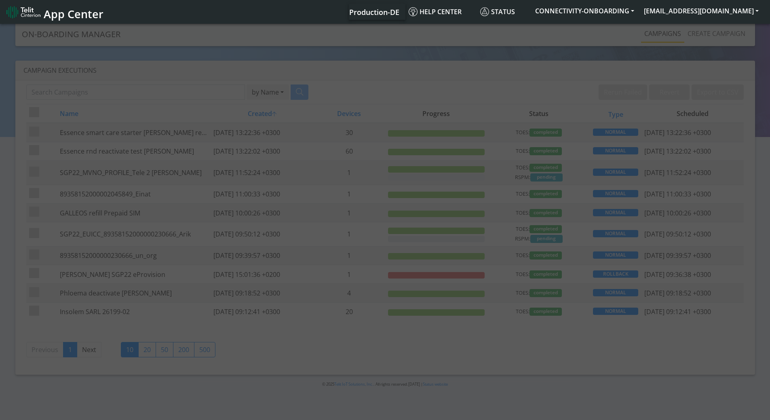
click at [703, 34] on link "Create campaign" at bounding box center [716, 33] width 64 height 16
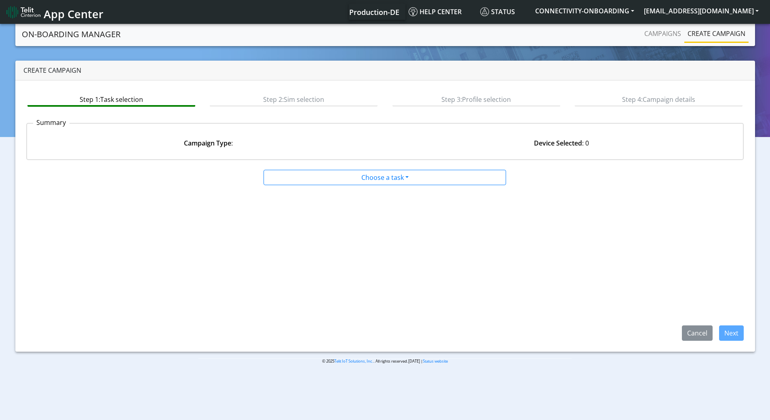
click at [360, 187] on app-paging-btns "Cancel Next" at bounding box center [385, 262] width 718 height 155
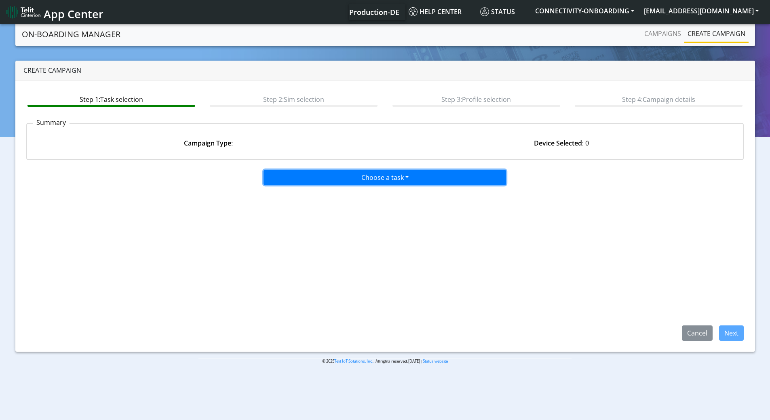
click at [360, 180] on button "Choose a task" at bounding box center [384, 177] width 242 height 15
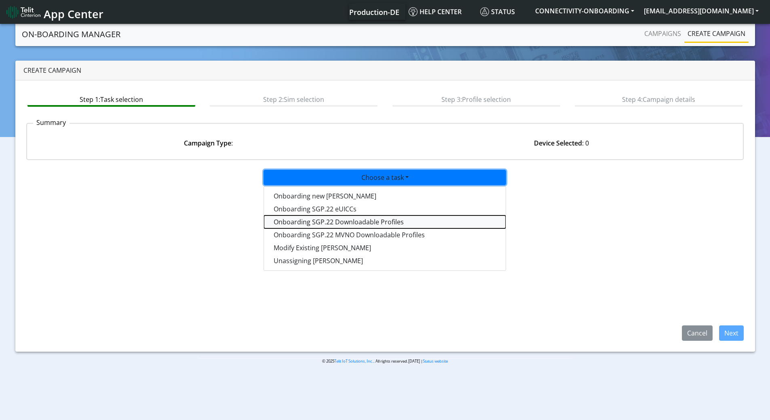
click at [328, 219] on tasksgp22profile-dropdown "Onboarding SGP.22 Downloadable Profiles" at bounding box center [385, 221] width 242 height 13
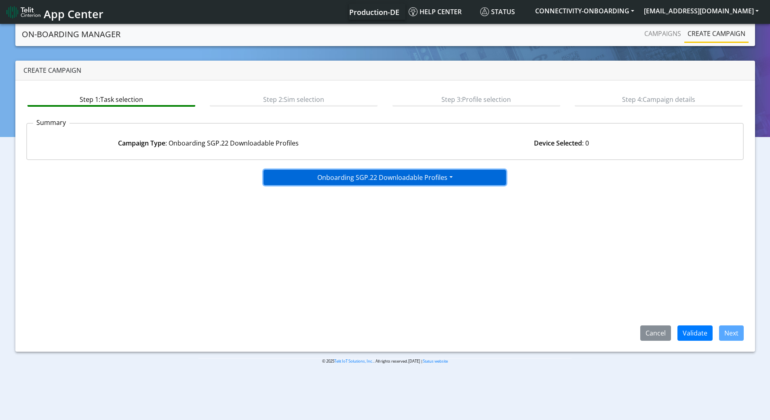
click at [339, 177] on button "Onboarding SGP.22 Downloadable Profiles" at bounding box center [384, 177] width 242 height 15
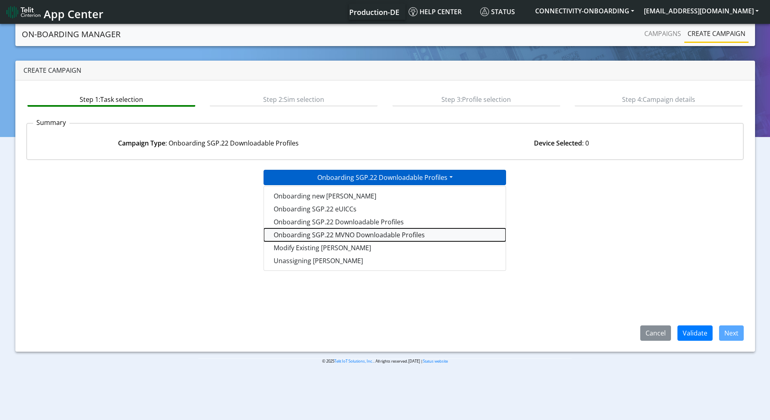
click at [356, 236] on tasksgp22mvnoprofile-dropdown "Onboarding SGP.22 MVNO Downloadable Profiles" at bounding box center [385, 234] width 242 height 13
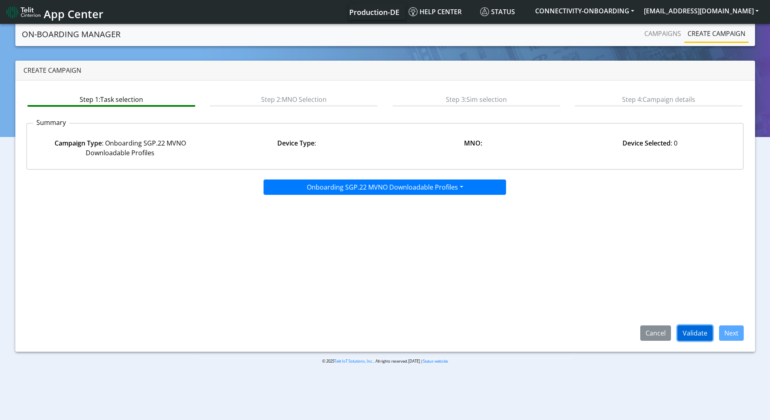
click at [699, 333] on button "Validate" at bounding box center [694, 332] width 35 height 15
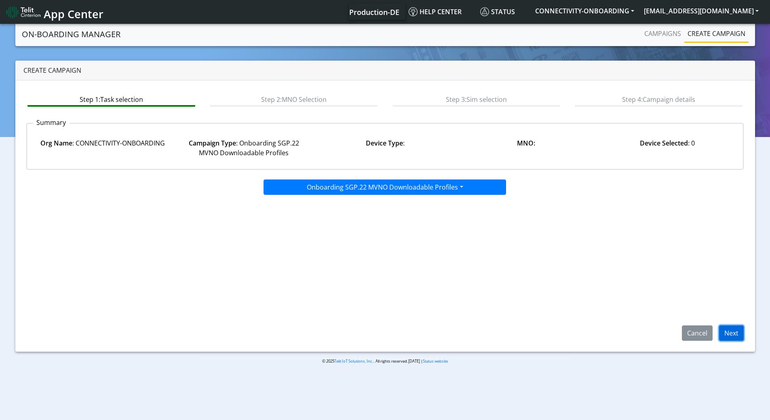
click at [729, 332] on button "Next" at bounding box center [731, 332] width 25 height 15
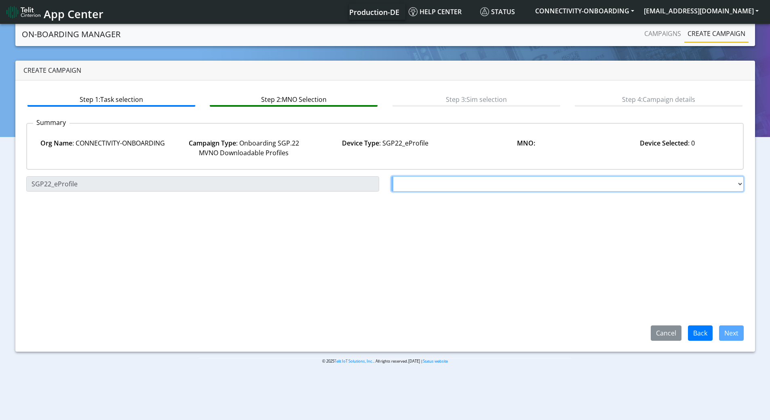
click at [434, 183] on select "Choose a MNO FutureProfile AT&T Wireless TELIT AT&T IOT GW Server NLT-[GEOGRAPH…" at bounding box center [567, 183] width 353 height 15
select select "1.3.5.6.7"
click at [391, 176] on select "Choose a MNO FutureProfile AT&T Wireless TELIT AT&T IOT GW Server NLT-[GEOGRAPH…" at bounding box center [567, 183] width 353 height 15
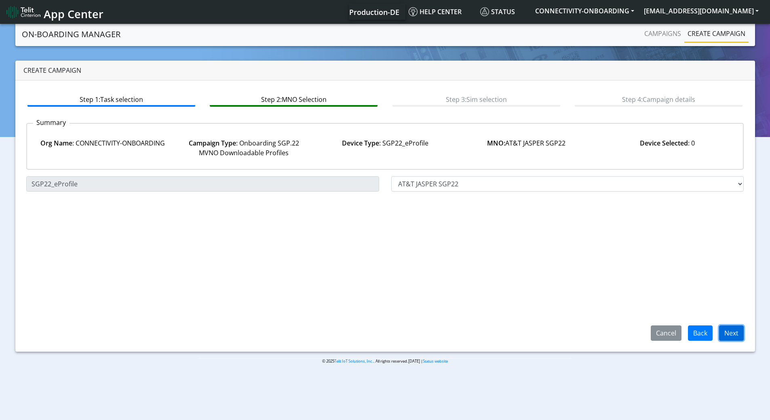
click at [729, 336] on button "Next" at bounding box center [731, 332] width 25 height 15
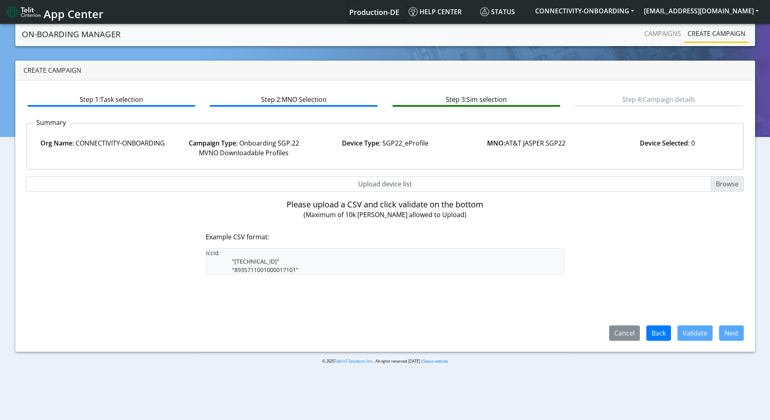
click at [364, 185] on input "Upload device list" at bounding box center [385, 183] width 718 height 15
type input "C:\fakepath\onboarding CSV.csv"
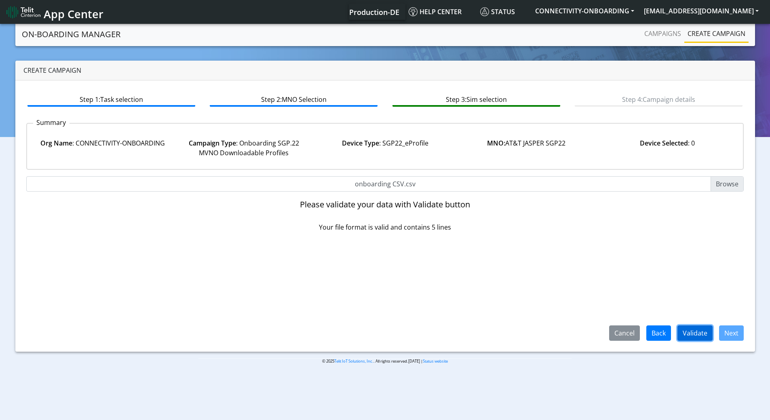
click at [701, 329] on button "Validate" at bounding box center [694, 332] width 35 height 15
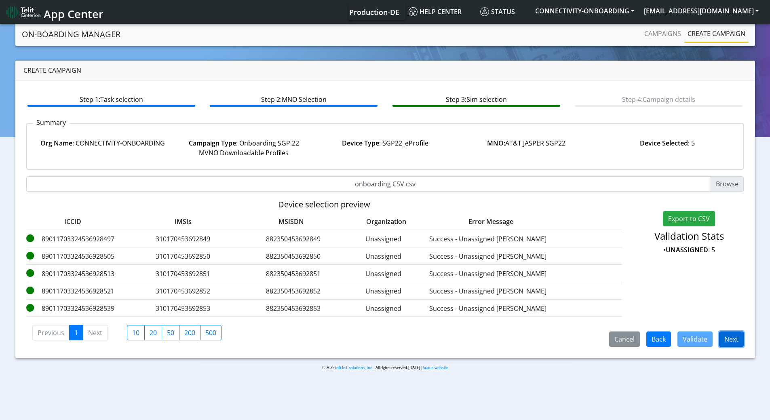
click at [727, 339] on button "Next" at bounding box center [731, 338] width 25 height 15
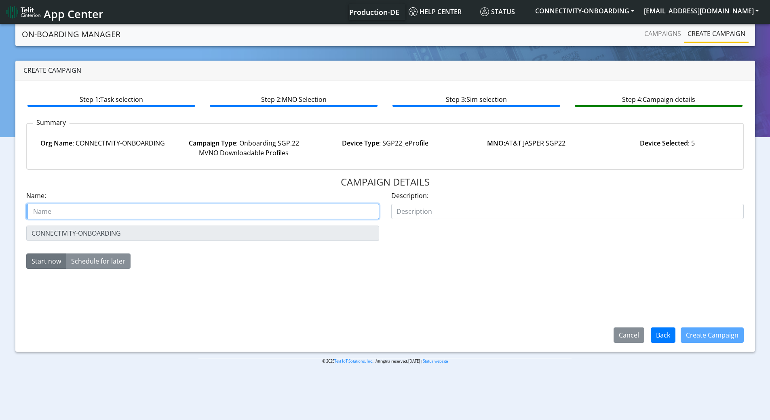
click at [148, 210] on input "text" at bounding box center [202, 211] width 353 height 15
paste input "Gatewise Incorporated"
paste input "NEXT ATT EPROFILE 6"
type input "Gatewise Incorporated NEXT ATT EPROFILE 6 starter SIM"
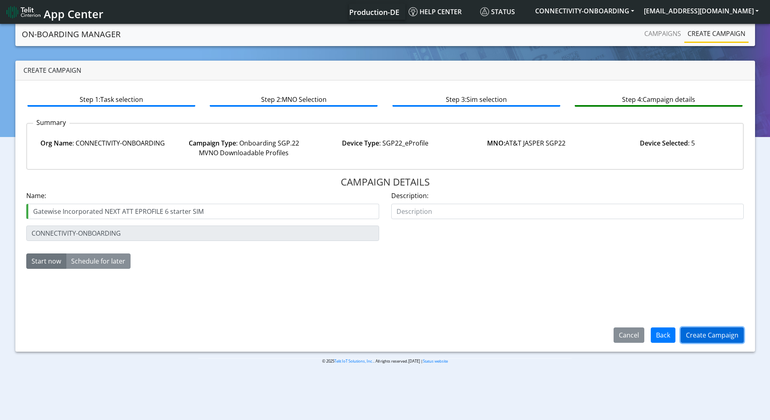
click at [704, 338] on button "Create Campaign" at bounding box center [711, 334] width 63 height 15
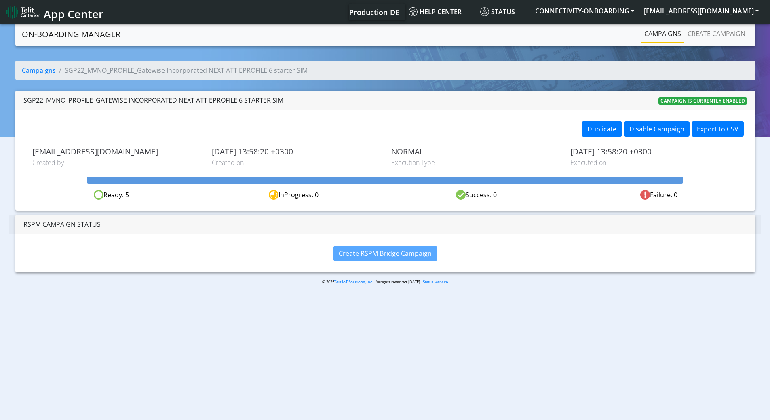
click at [662, 34] on link "Campaigns" at bounding box center [662, 33] width 43 height 16
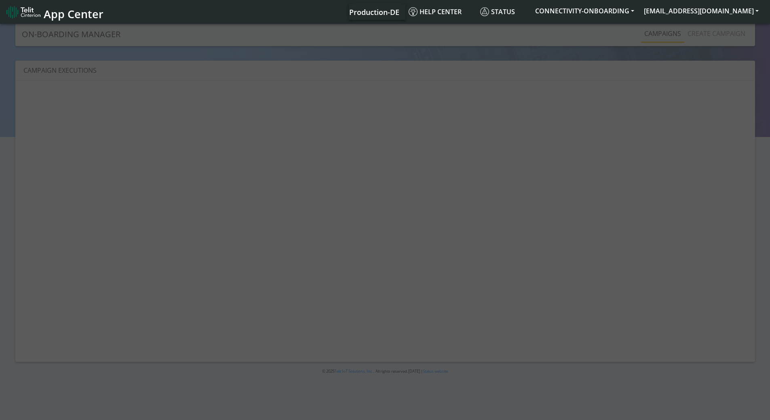
click at [710, 35] on div at bounding box center [385, 222] width 770 height 400
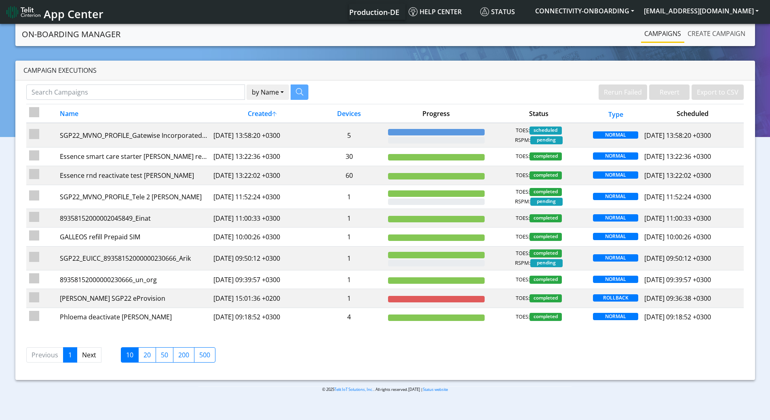
click at [709, 32] on link "Create campaign" at bounding box center [716, 33] width 64 height 16
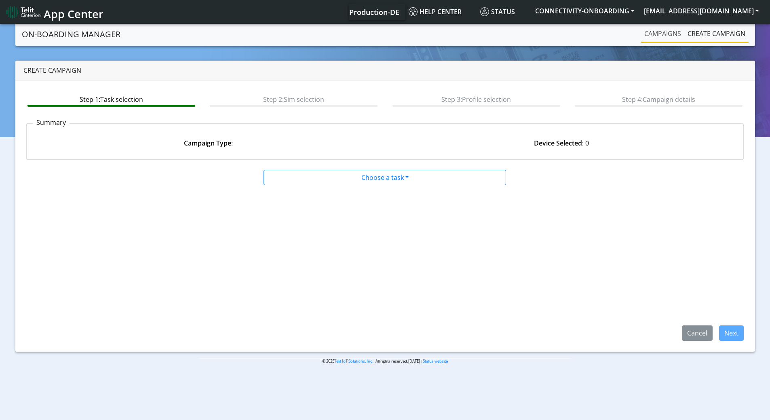
click at [654, 33] on link "Campaigns" at bounding box center [662, 33] width 43 height 16
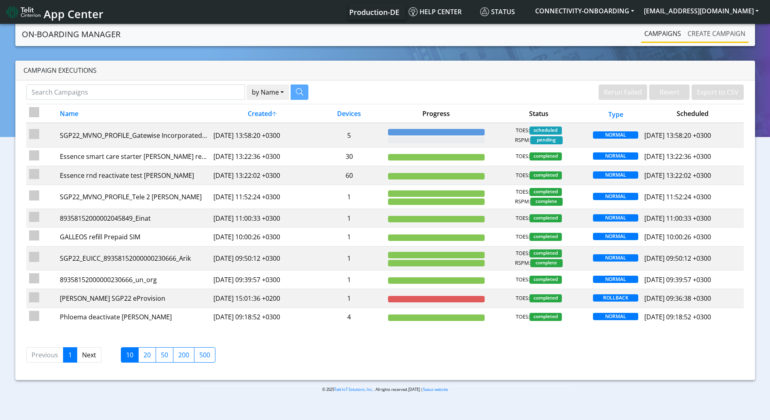
click at [709, 30] on link "Create campaign" at bounding box center [716, 33] width 64 height 16
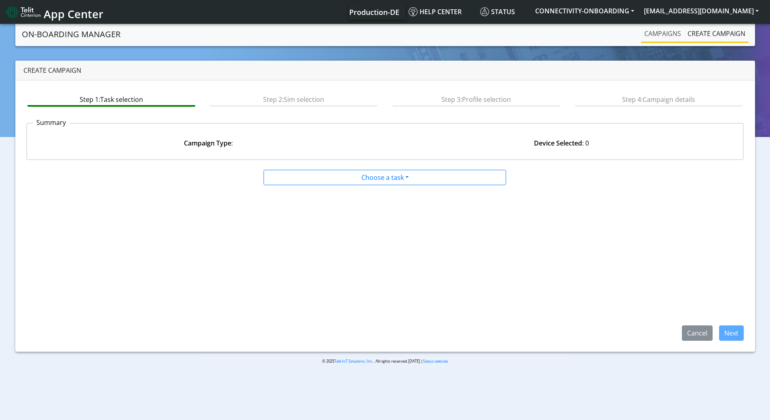
click at [657, 35] on link "Campaigns" at bounding box center [662, 33] width 43 height 16
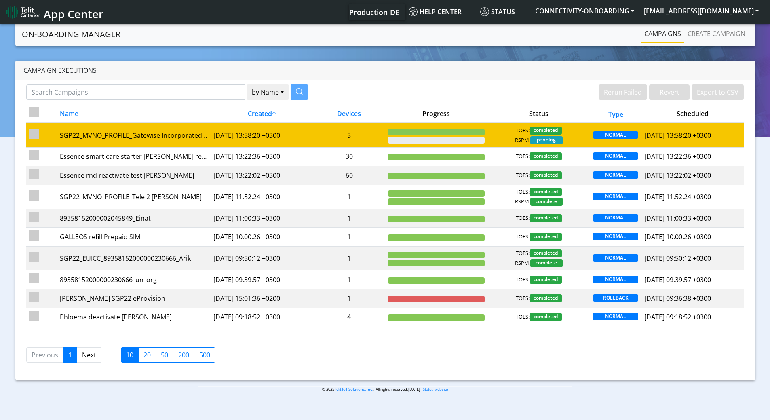
click at [367, 133] on td "5" at bounding box center [349, 135] width 72 height 24
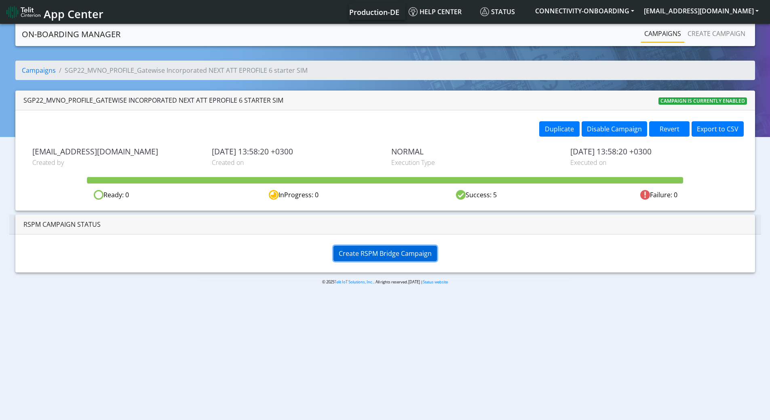
click at [392, 257] on span "Create RSPM Bridge Campaign" at bounding box center [385, 253] width 93 height 9
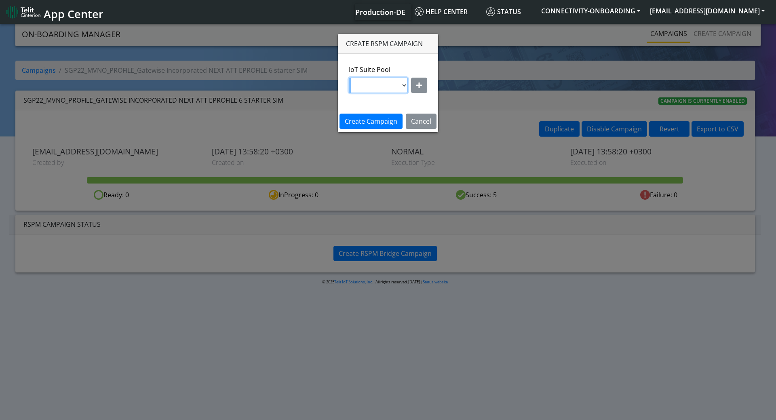
click at [400, 86] on select at bounding box center [378, 85] width 59 height 15
click at [402, 86] on select at bounding box center [378, 85] width 59 height 15
click at [403, 86] on select at bounding box center [378, 85] width 59 height 15
click at [418, 82] on icon "button" at bounding box center [419, 85] width 6 height 6
click at [381, 89] on select "nxt17.ue s.test [DOMAIN_NAME] [DOMAIN_NAME] [DOMAIN_NAME] [DOMAIN_NAME] [DOMAIN…" at bounding box center [388, 85] width 77 height 15
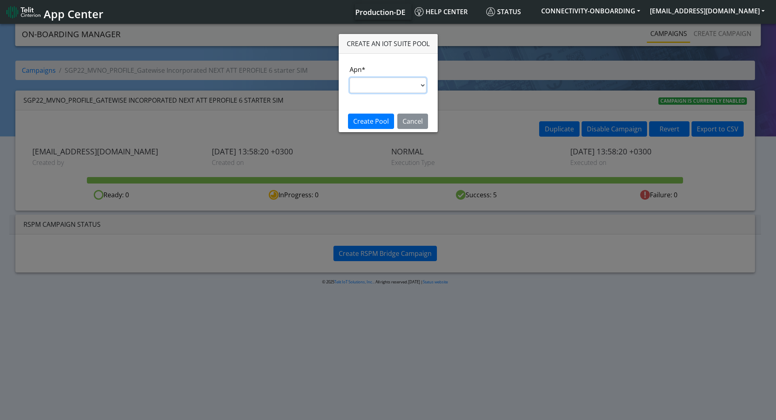
select select "95cc19b0-964e-11ed-b84f-001f716592bc"
click at [350, 78] on select "nxt17.ue s.test [DOMAIN_NAME] [DOMAIN_NAME] [DOMAIN_NAME] [DOMAIN_NAME] [DOMAIN…" at bounding box center [388, 85] width 77 height 15
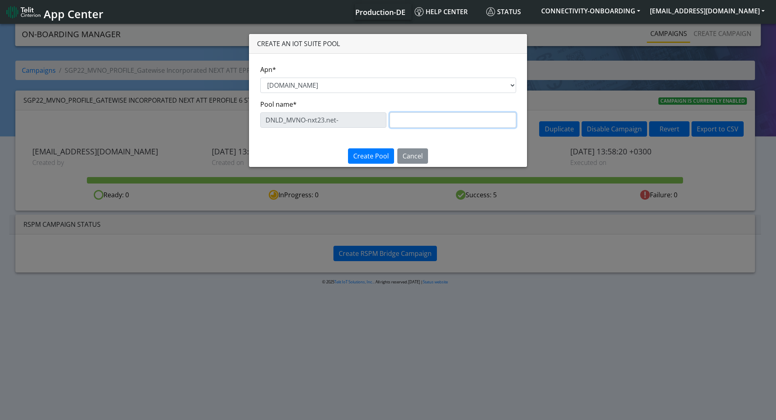
click at [398, 120] on input "text" at bounding box center [453, 119] width 126 height 15
paste input "NEXT ATT EPROFILE 6"
drag, startPoint x: 413, startPoint y: 118, endPoint x: 596, endPoint y: 116, distance: 182.3
click at [596, 114] on ngb-modal-window "Create an IoT Suite pool Apn* nxt17.ue s.test nxt17.net nxt20.net nxt20b.net nx…" at bounding box center [388, 222] width 776 height 400
paste input "NExT ATT eProfile"
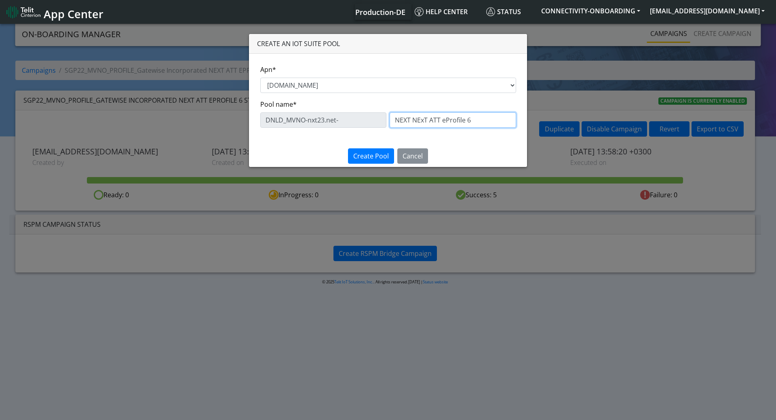
click at [432, 117] on input "NEXT NExT ATT eProfile 6" at bounding box center [453, 119] width 126 height 15
click at [281, 115] on div "DNLD_MVNO-nxt23.net- NEXT NExT ATT eProfile 6" at bounding box center [388, 119] width 256 height 15
type input "ATT eProfile 6"
click at [377, 152] on span "Create Pool" at bounding box center [371, 156] width 36 height 9
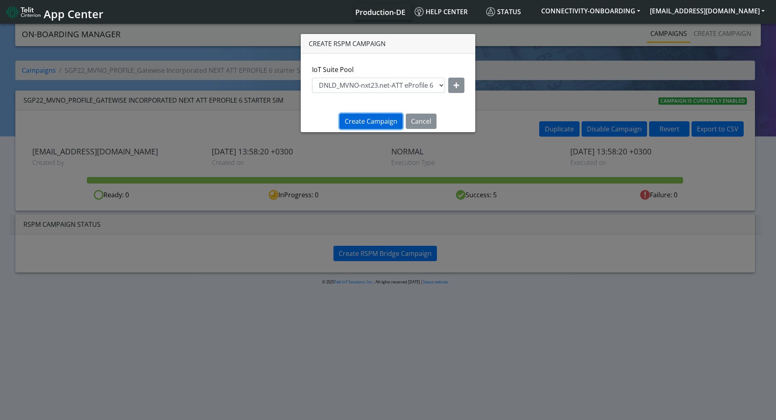
click at [375, 119] on span "Create Campaign" at bounding box center [371, 121] width 53 height 9
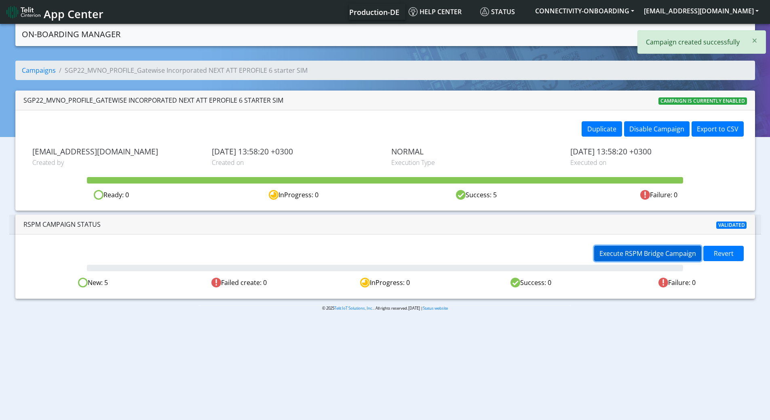
click at [639, 253] on span "Execute RSPM Bridge Campaign" at bounding box center [647, 253] width 97 height 9
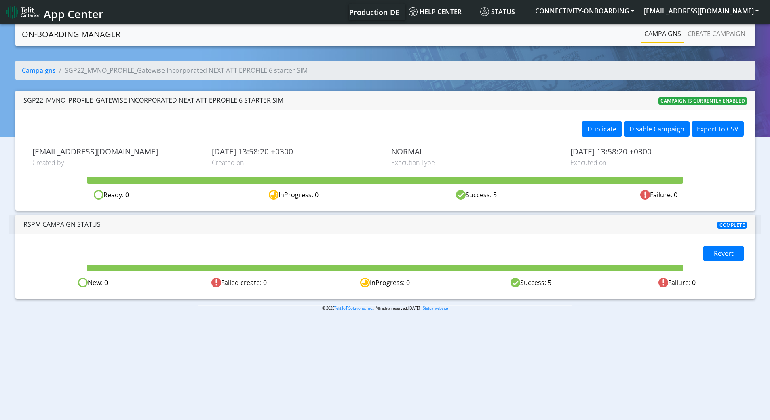
click at [658, 35] on link "Campaigns" at bounding box center [662, 33] width 43 height 16
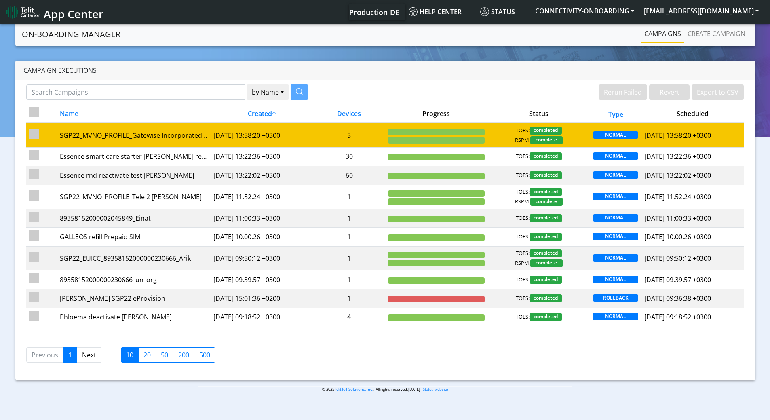
click at [364, 133] on td "5" at bounding box center [349, 135] width 72 height 24
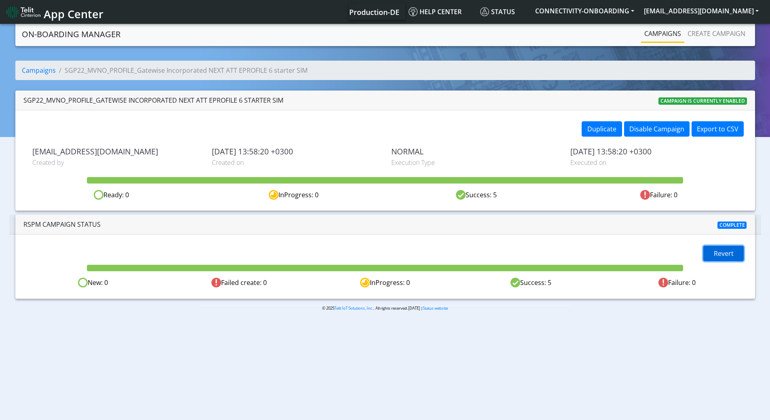
click at [710, 249] on button "Revert" at bounding box center [723, 253] width 40 height 15
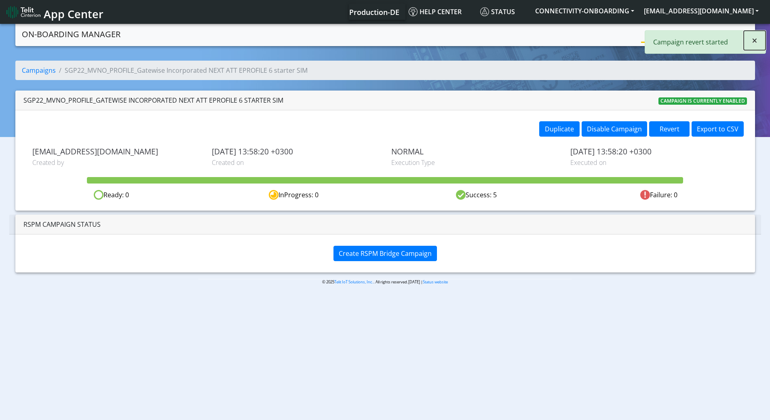
click at [755, 44] on span "×" at bounding box center [755, 40] width 6 height 13
click at [668, 125] on button "Revert" at bounding box center [669, 128] width 40 height 15
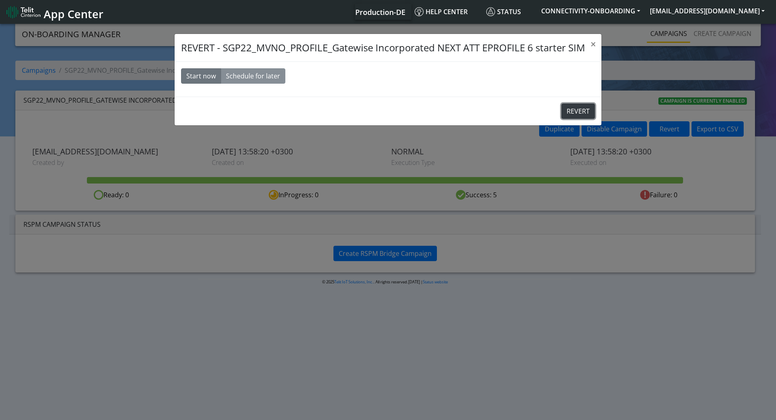
click at [587, 114] on button "REVERT" at bounding box center [578, 110] width 34 height 15
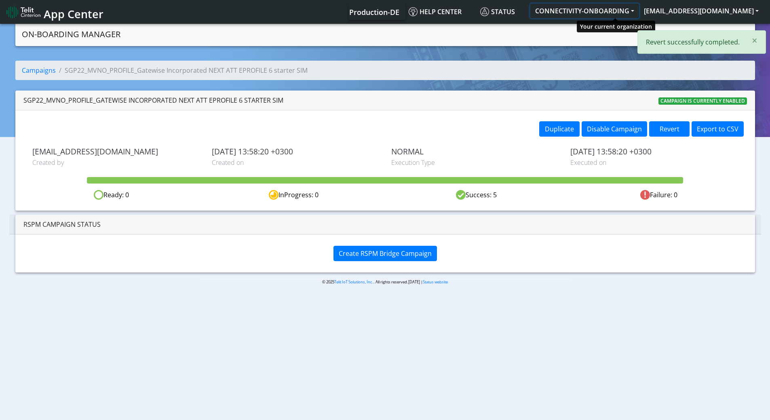
click at [590, 10] on button "CONNECTIVITY-ONBOARDING" at bounding box center [584, 11] width 109 height 15
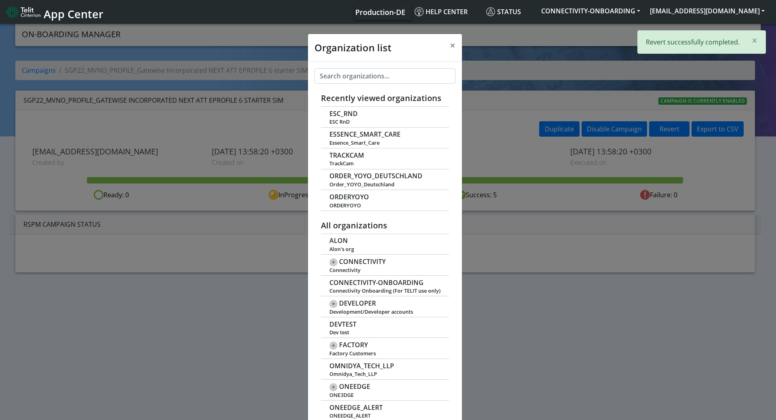
scroll to position [3, 0]
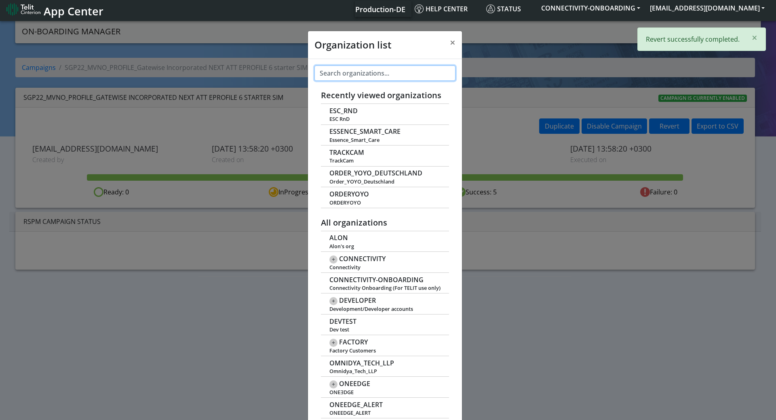
click at [341, 67] on input "text" at bounding box center [384, 72] width 141 height 15
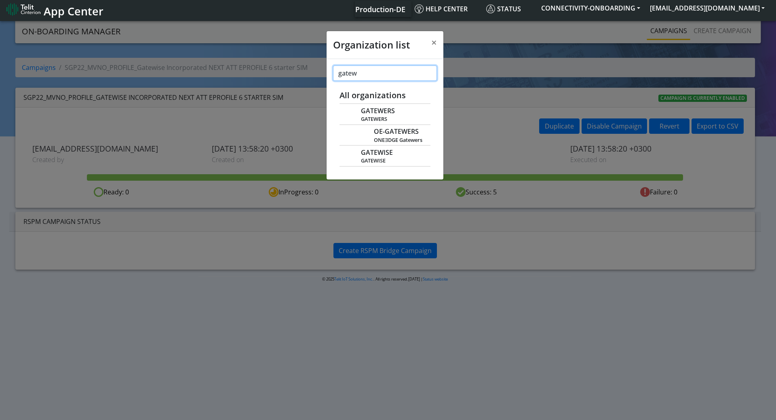
paste input "GATEWISE"
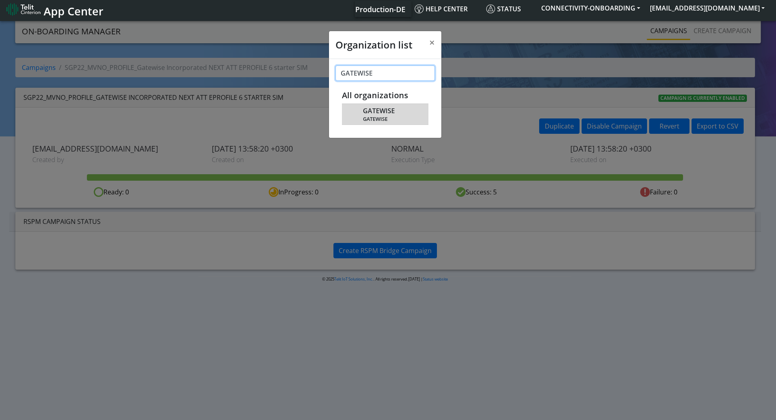
type input "GATEWISE"
click at [377, 110] on span "GATEWISE" at bounding box center [379, 111] width 32 height 8
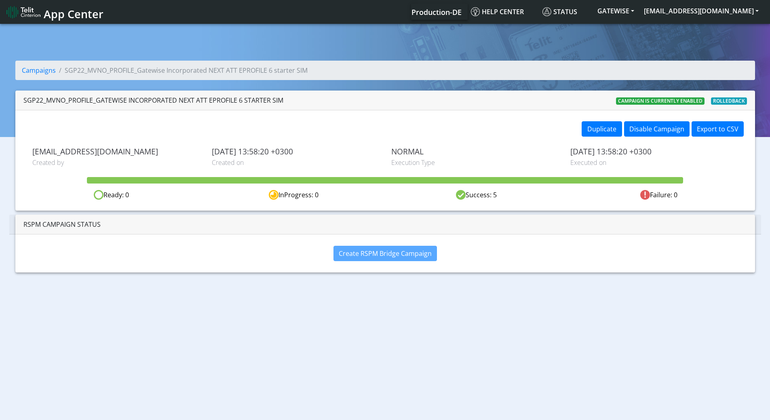
click at [606, 55] on section "Campaigns SGP22_MVNO_PROFILE_Gatewise Incorporated NEXT ATT EPROFILE 6 starter …" at bounding box center [385, 150] width 770 height 256
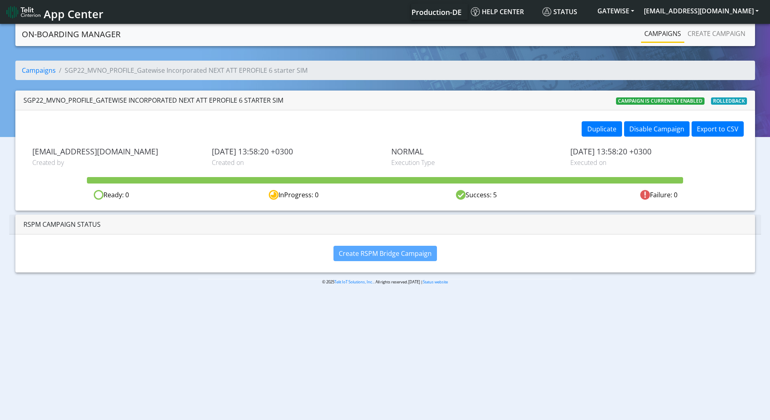
drag, startPoint x: 292, startPoint y: 101, endPoint x: 425, endPoint y: 36, distance: 147.6
click at [30, 105] on div "SGP22_MVNO_PROFILE_Gatewise Incorporated NEXT ATT EPROFILE 6 starter SIM Campai…" at bounding box center [384, 101] width 739 height 20
click at [699, 29] on link "Create campaign" at bounding box center [716, 33] width 64 height 16
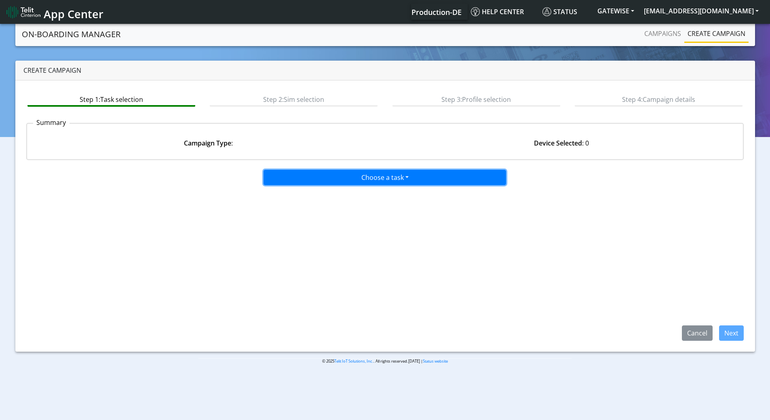
click at [427, 181] on button "Choose a task" at bounding box center [384, 177] width 242 height 15
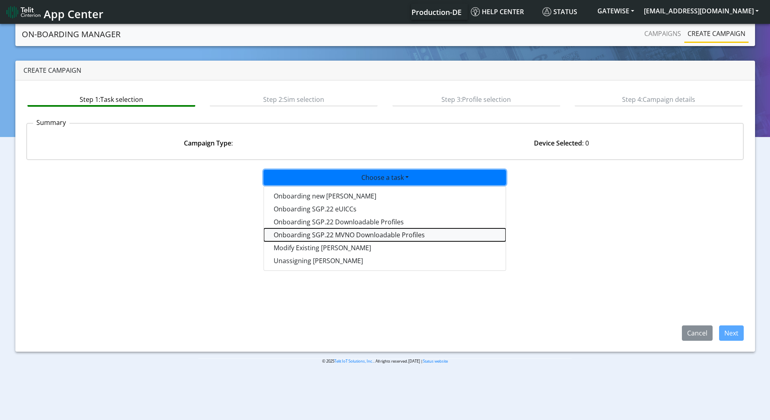
click at [293, 232] on tasksgp22mvnoprofile-dropdown "Onboarding SGP.22 MVNO Downloadable Profiles" at bounding box center [385, 234] width 242 height 13
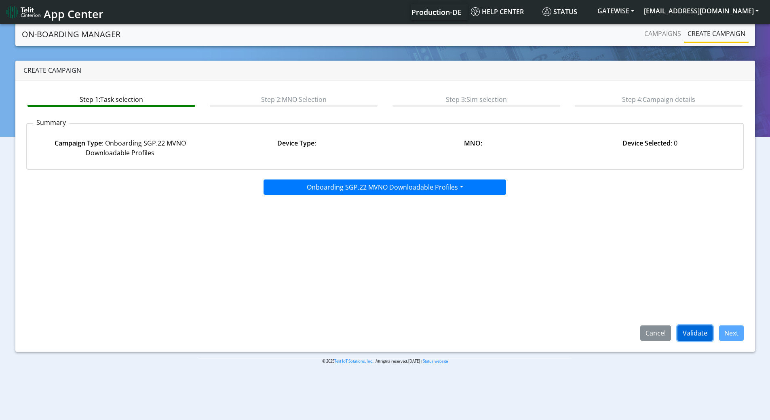
click at [692, 333] on button "Validate" at bounding box center [694, 332] width 35 height 15
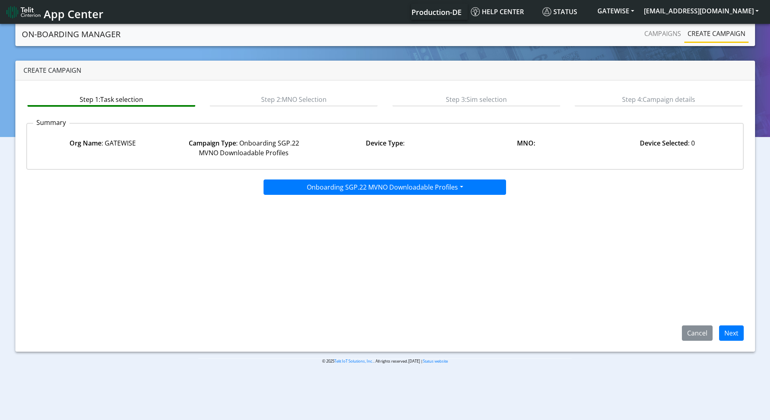
click at [718, 336] on span "Next" at bounding box center [727, 332] width 31 height 9
click at [727, 326] on button "Next" at bounding box center [731, 332] width 25 height 15
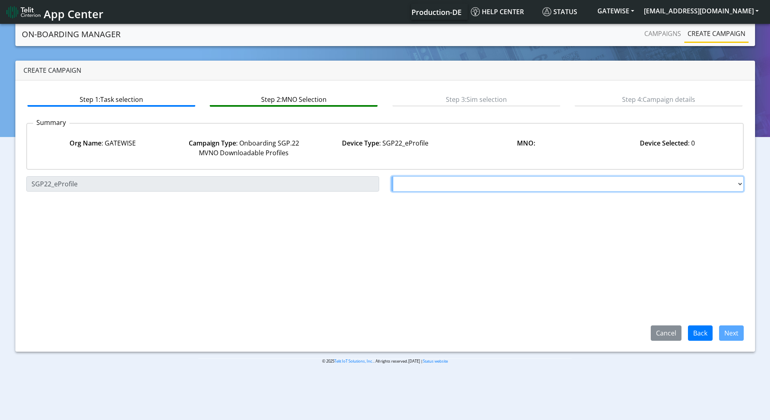
click at [405, 185] on select "Choose a MNO FutureProfile AT&T Wireless TELIT AT&T IOT GW Server NLT-[GEOGRAPH…" at bounding box center [567, 183] width 353 height 15
select select "1.3.5.6.7"
click at [391, 176] on select "Choose a MNO FutureProfile AT&T Wireless TELIT AT&T IOT GW Server NLT-[GEOGRAPH…" at bounding box center [567, 183] width 353 height 15
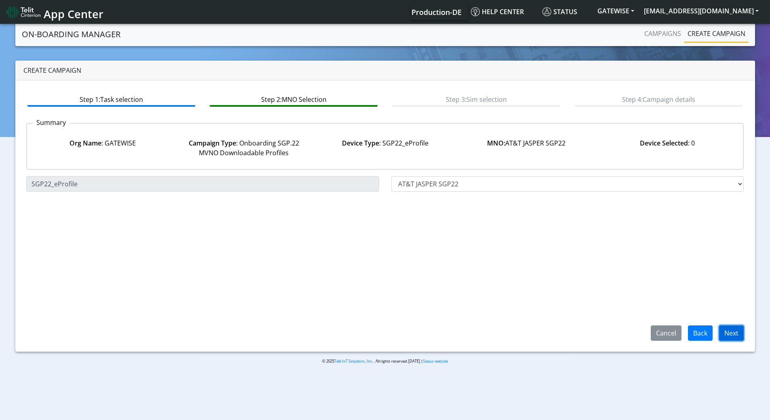
click at [728, 328] on button "Next" at bounding box center [731, 332] width 25 height 15
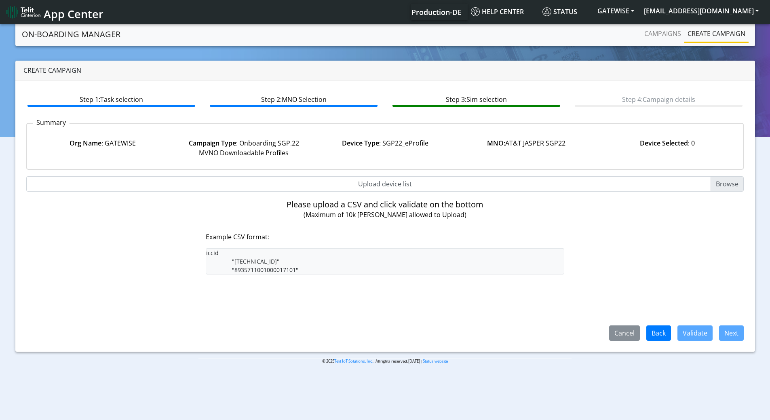
click at [381, 185] on input "Upload device list" at bounding box center [385, 183] width 718 height 15
type input "C:\fakepath\onboarding CSV.csv"
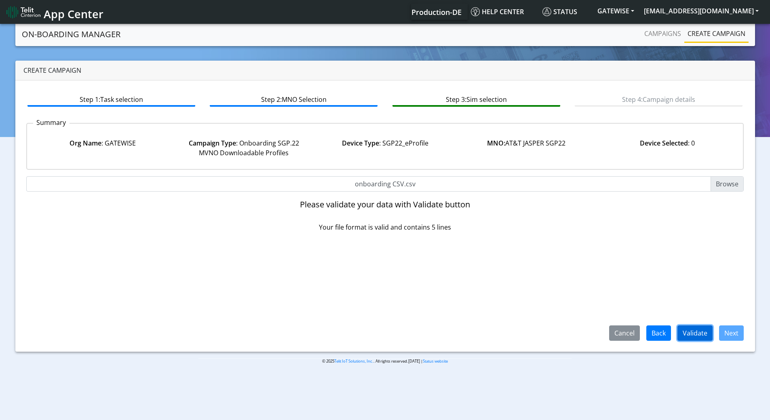
click at [691, 331] on button "Validate" at bounding box center [694, 332] width 35 height 15
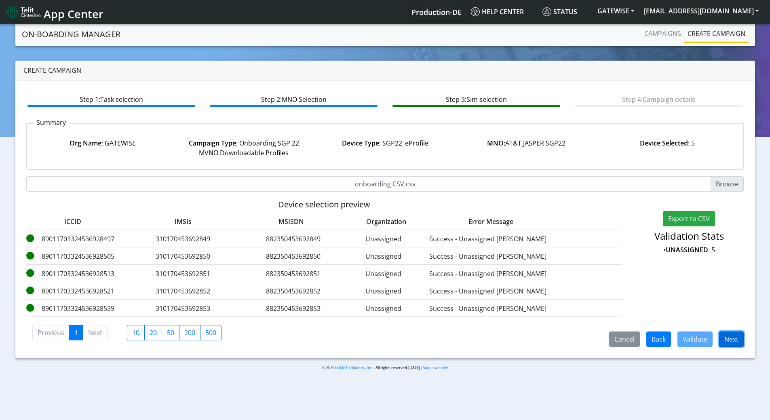
click at [731, 345] on button "Next" at bounding box center [731, 338] width 25 height 15
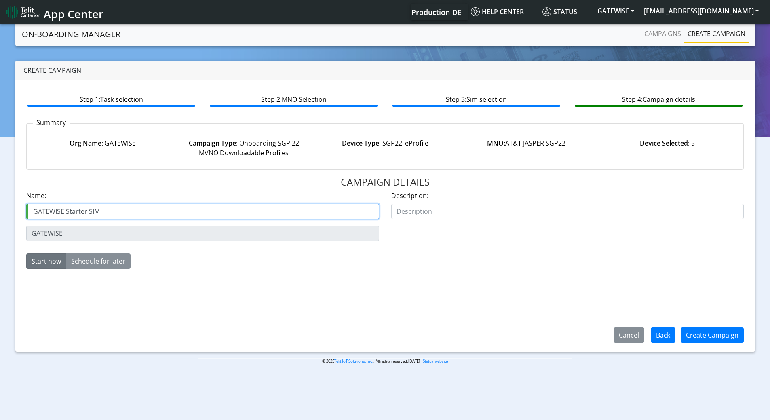
paste input "NExT ATT eProfile 6"
type input "GATEWISE Starter SIM NExT ATT eProfile 6"
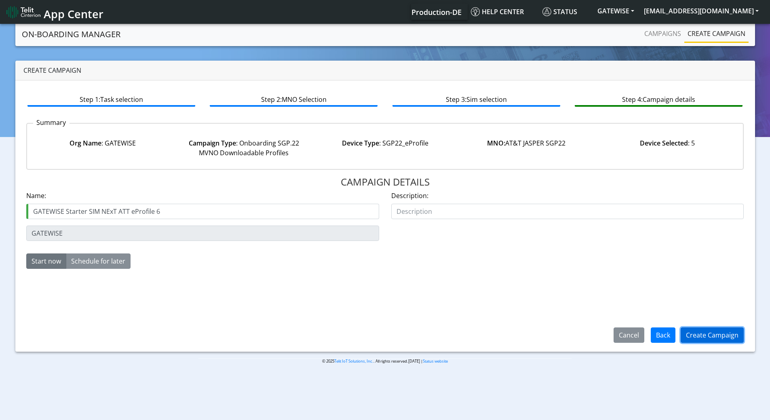
click at [710, 335] on button "Create Campaign" at bounding box center [711, 334] width 63 height 15
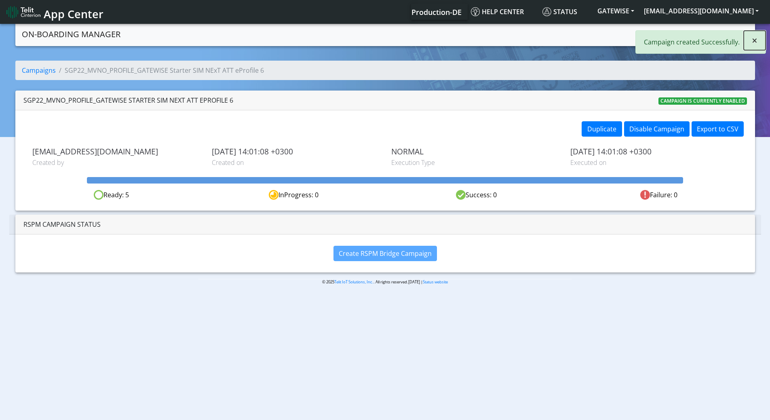
click at [754, 46] on span "×" at bounding box center [755, 40] width 6 height 13
click at [661, 34] on link "Campaigns" at bounding box center [662, 33] width 43 height 16
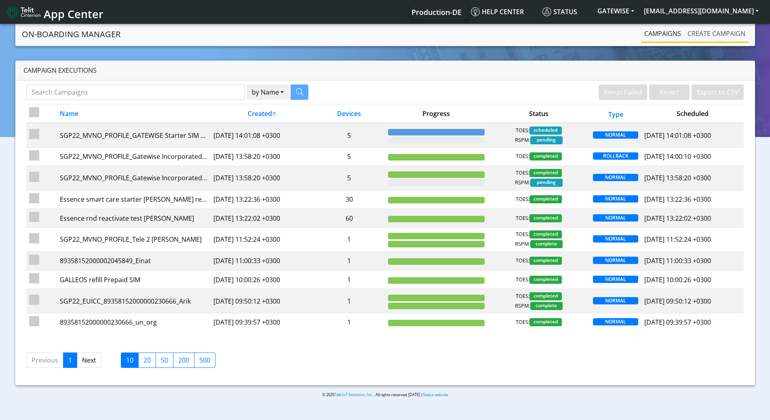
click at [686, 31] on link "Create campaign" at bounding box center [716, 33] width 64 height 16
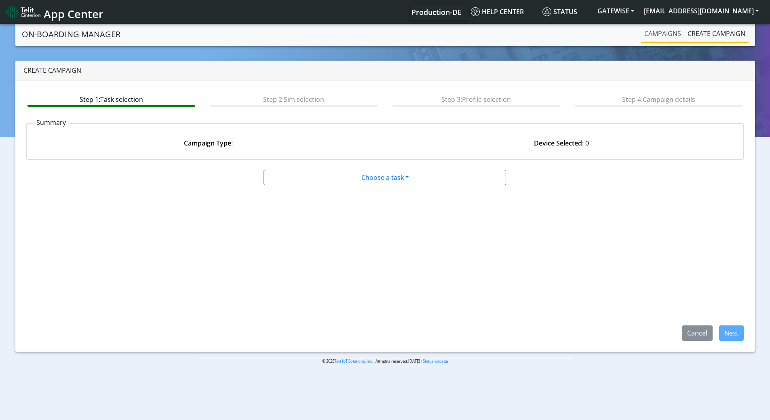
click at [675, 33] on link "Campaigns" at bounding box center [662, 33] width 43 height 16
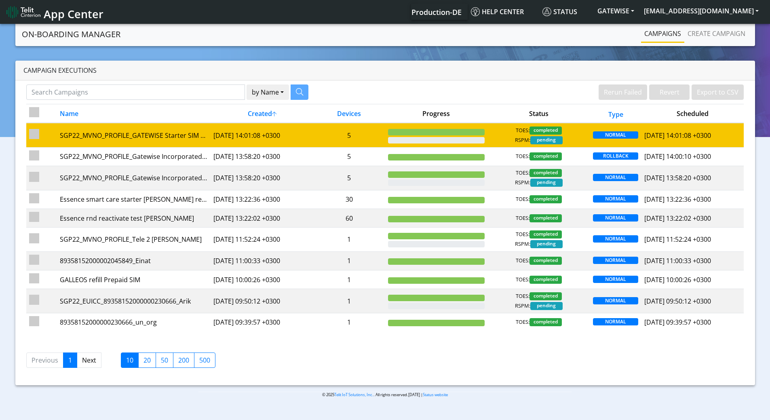
click at [379, 135] on td "5" at bounding box center [349, 135] width 72 height 24
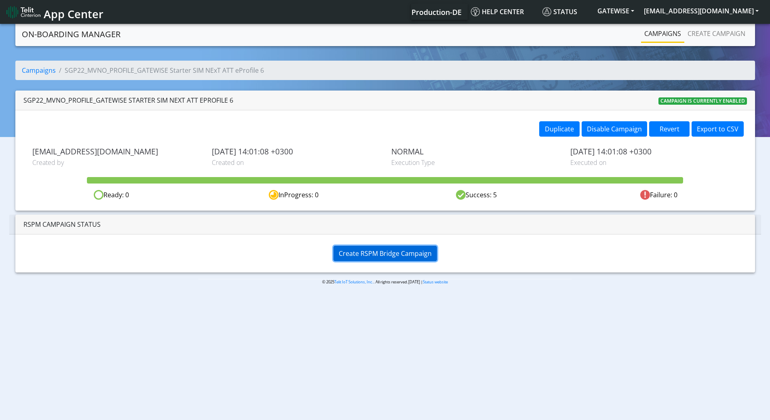
click at [381, 250] on span "Create RSPM Bridge Campaign" at bounding box center [385, 253] width 93 height 9
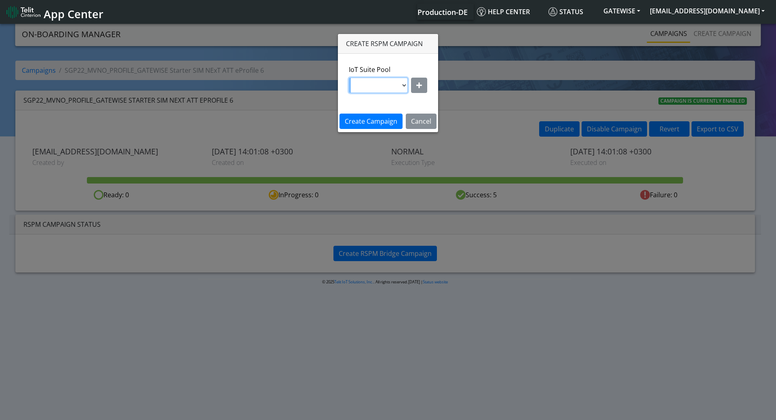
click at [392, 92] on select at bounding box center [378, 85] width 59 height 15
click at [392, 86] on select at bounding box center [378, 85] width 59 height 15
click at [414, 86] on button "button" at bounding box center [419, 85] width 16 height 15
drag, startPoint x: 375, startPoint y: 87, endPoint x: 371, endPoint y: 92, distance: 5.8
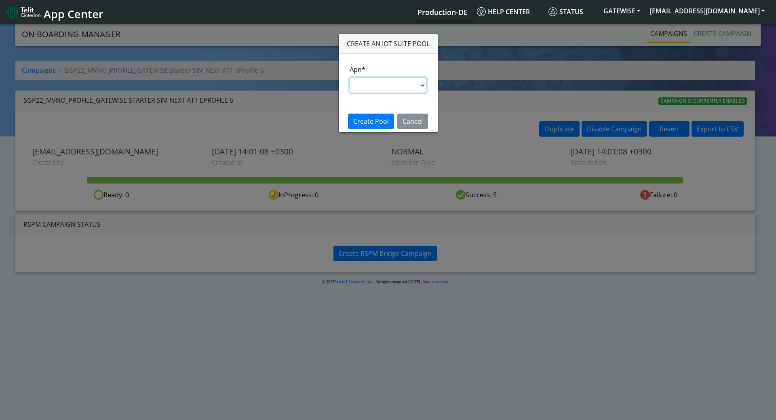
click at [375, 87] on select "nxt17.ue s.test [DOMAIN_NAME] [DOMAIN_NAME] [DOMAIN_NAME] [DOMAIN_NAME] [DOMAIN…" at bounding box center [388, 85] width 77 height 15
select select "95cc19b0-964e-11ed-b84f-001f716592bc"
click at [350, 78] on select "nxt17.ue s.test [DOMAIN_NAME] [DOMAIN_NAME] [DOMAIN_NAME] [DOMAIN_NAME] [DOMAIN…" at bounding box center [388, 85] width 77 height 15
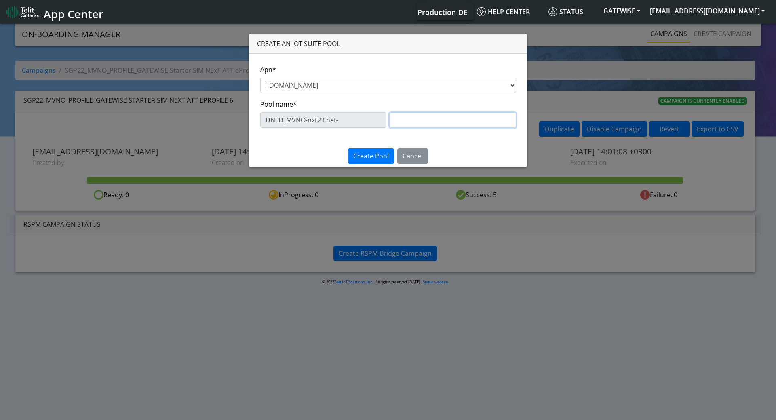
click at [415, 121] on input "text" at bounding box center [453, 119] width 126 height 15
paste input "NExT ATT eProfile 6"
click at [326, 112] on div "DNLD_MVNO-nxt23.net- NExT ATT eProfile 6" at bounding box center [388, 119] width 256 height 15
type input "ATT eProfile 6"
click at [383, 157] on span "Create Pool" at bounding box center [371, 156] width 36 height 9
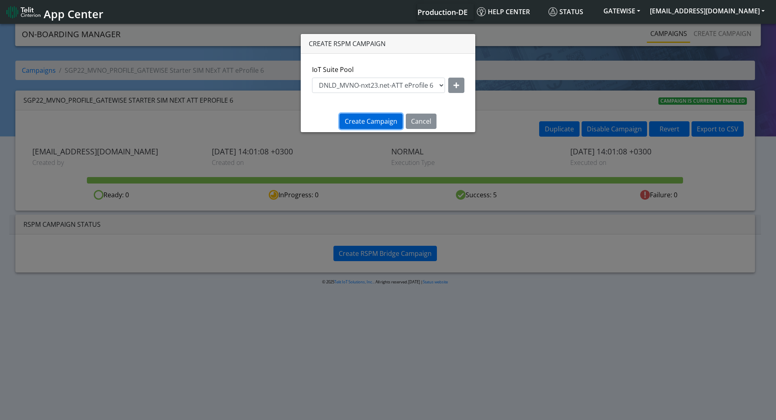
click at [382, 118] on span "Create Campaign" at bounding box center [371, 121] width 53 height 9
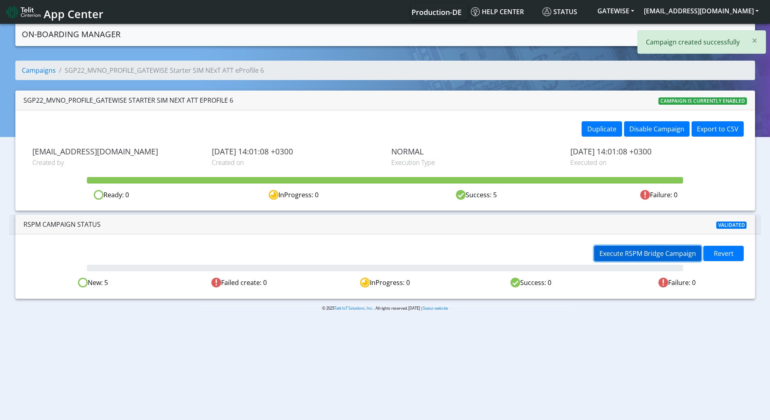
click at [638, 257] on span "Execute RSPM Bridge Campaign" at bounding box center [647, 253] width 97 height 9
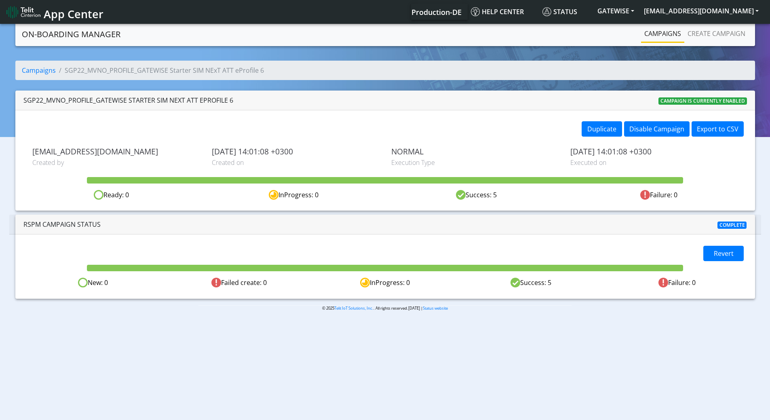
click at [672, 34] on link "Campaigns" at bounding box center [662, 33] width 43 height 16
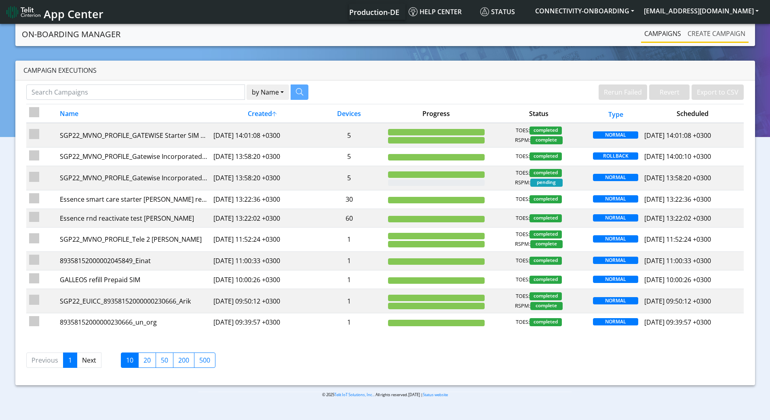
click at [700, 35] on link "Create campaign" at bounding box center [716, 33] width 64 height 16
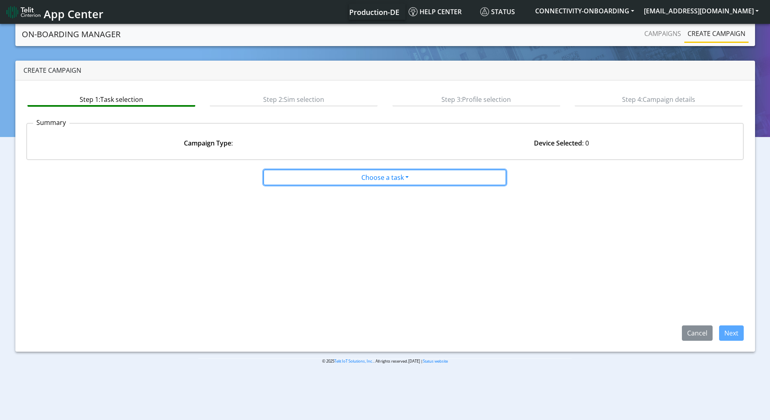
drag, startPoint x: 328, startPoint y: 171, endPoint x: 307, endPoint y: 199, distance: 34.4
click at [327, 171] on button "Choose a task" at bounding box center [384, 177] width 242 height 15
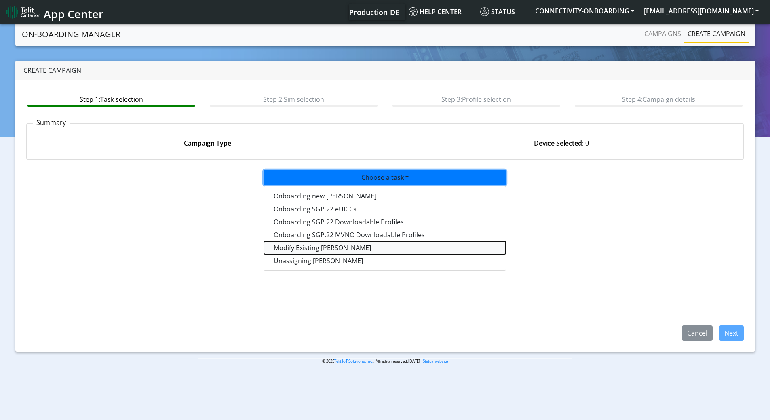
click at [301, 250] on taskiotp-dropdown "Modify Existing [PERSON_NAME]" at bounding box center [385, 247] width 242 height 13
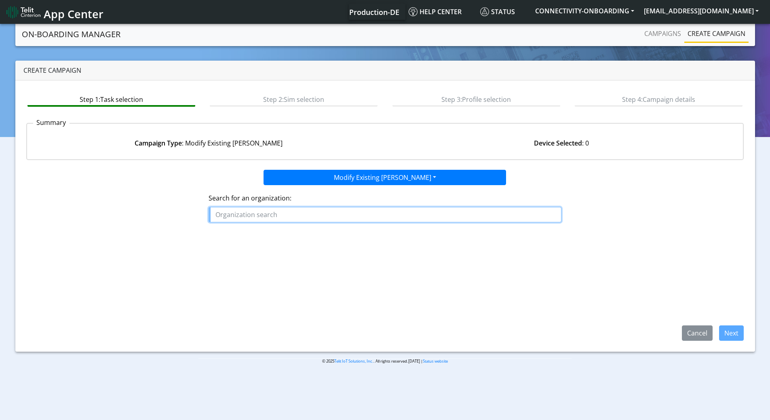
click at [278, 217] on input "text" at bounding box center [384, 214] width 353 height 15
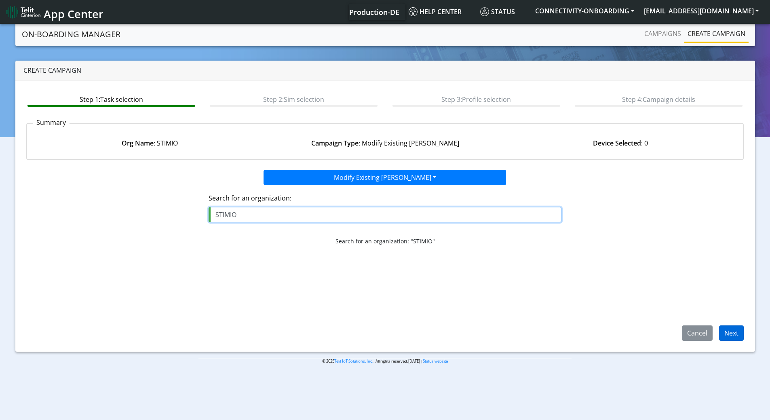
type input "STIMIO"
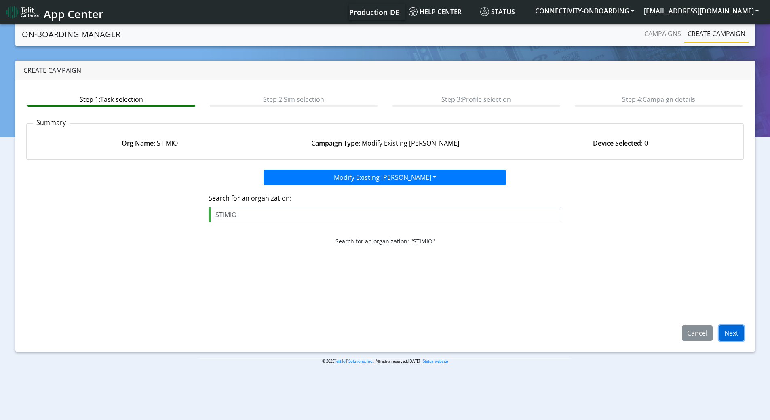
click at [726, 329] on button "Next" at bounding box center [731, 332] width 25 height 15
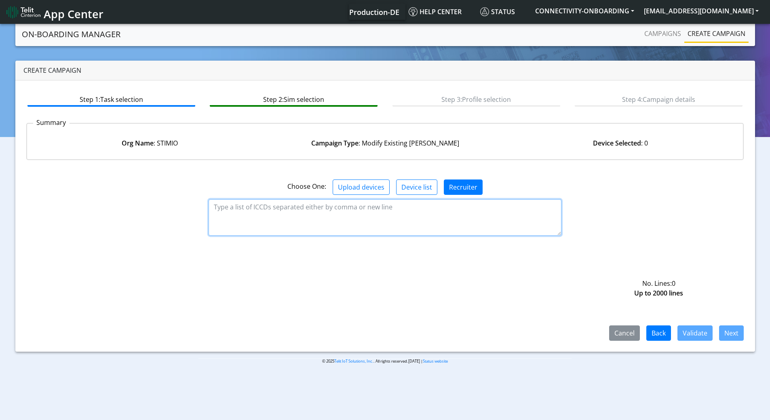
click at [329, 213] on textarea at bounding box center [384, 217] width 353 height 36
paste textarea "89358151000014815339 89358151000014815347"
type textarea "89358151000014815339 89358151000014815347"
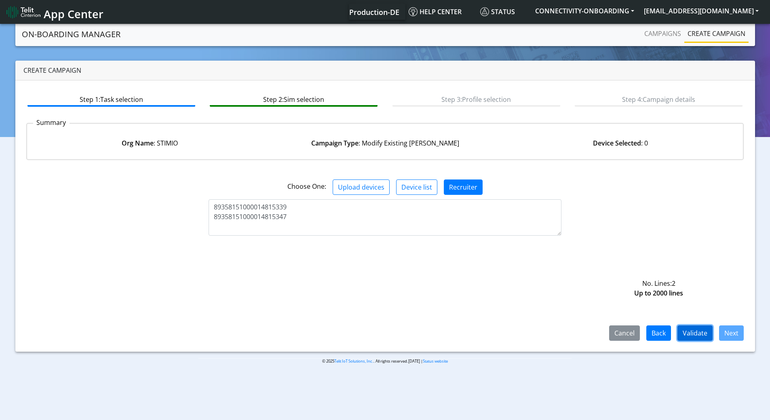
click at [688, 329] on button "Validate" at bounding box center [694, 332] width 35 height 15
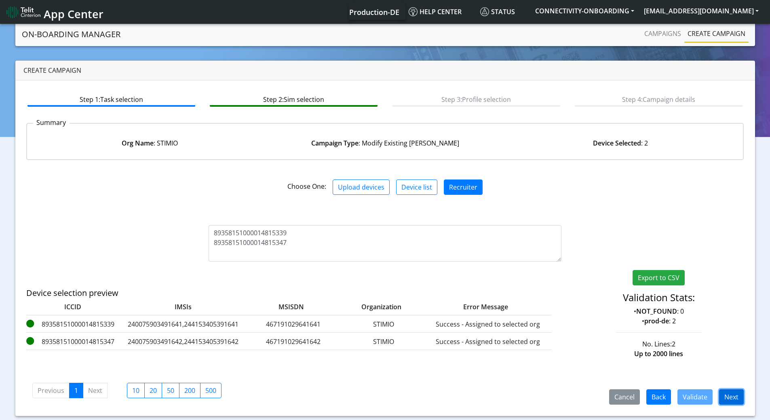
click at [725, 395] on button "Next" at bounding box center [731, 396] width 25 height 15
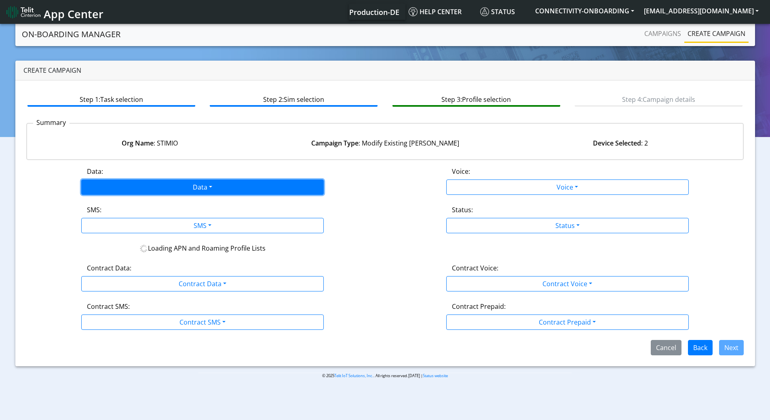
click at [178, 192] on button "Data" at bounding box center [202, 186] width 242 height 15
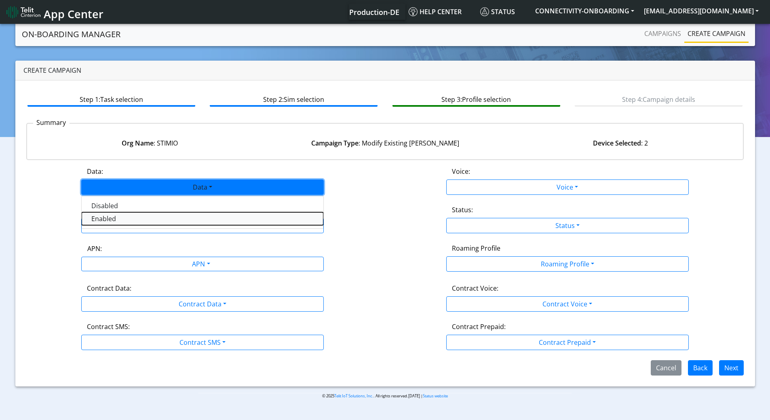
click at [124, 218] on button "Enabled" at bounding box center [203, 218] width 242 height 13
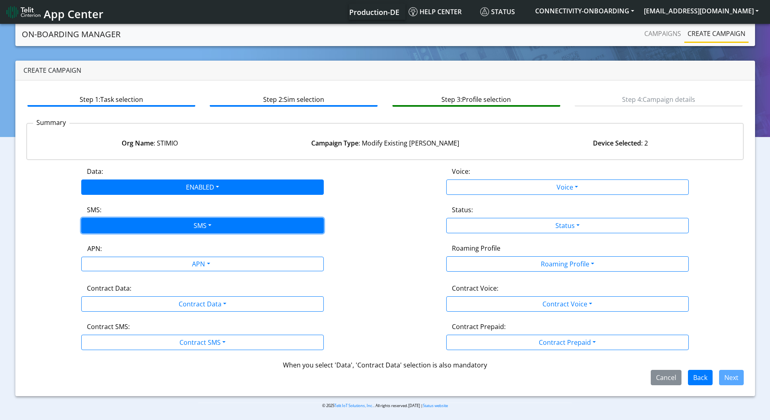
click at [123, 225] on button "SMS" at bounding box center [202, 225] width 242 height 15
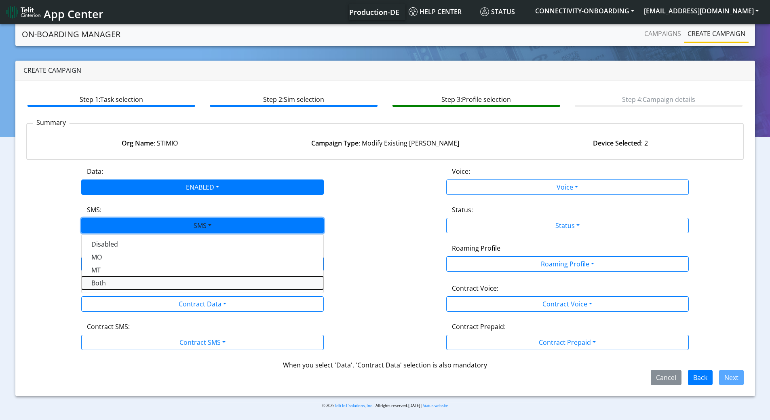
click at [98, 283] on button "Both" at bounding box center [203, 282] width 242 height 13
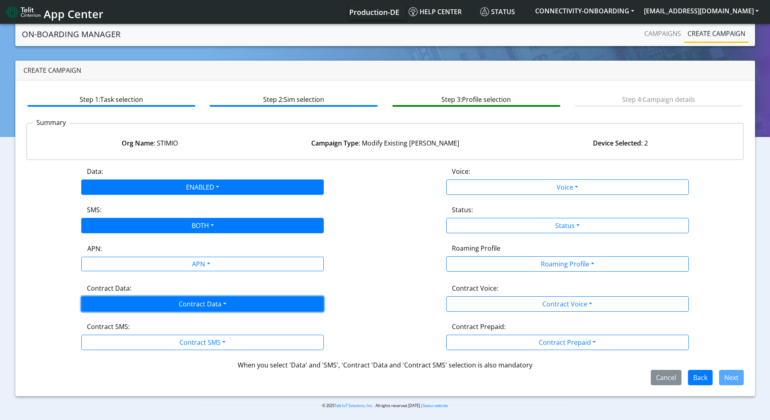
click at [110, 299] on button "Contract Data" at bounding box center [202, 303] width 242 height 15
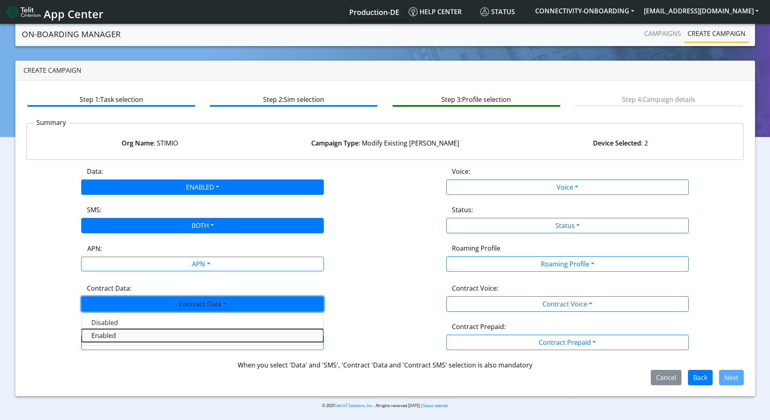
click at [98, 331] on Dataenabled-dropdown "Enabled" at bounding box center [203, 335] width 242 height 13
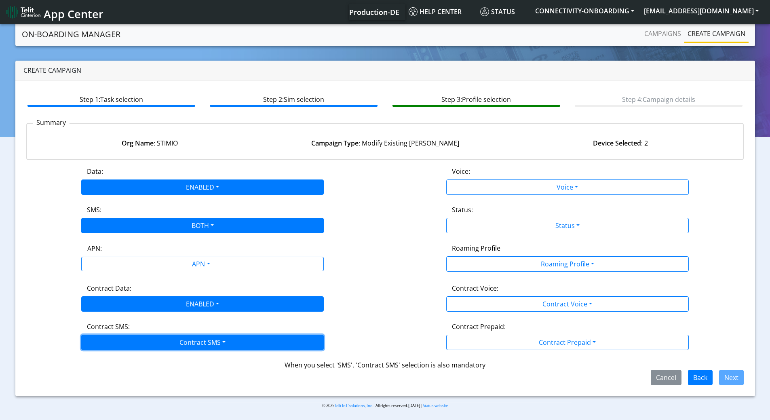
click at [101, 339] on button "Contract SMS" at bounding box center [202, 342] width 242 height 15
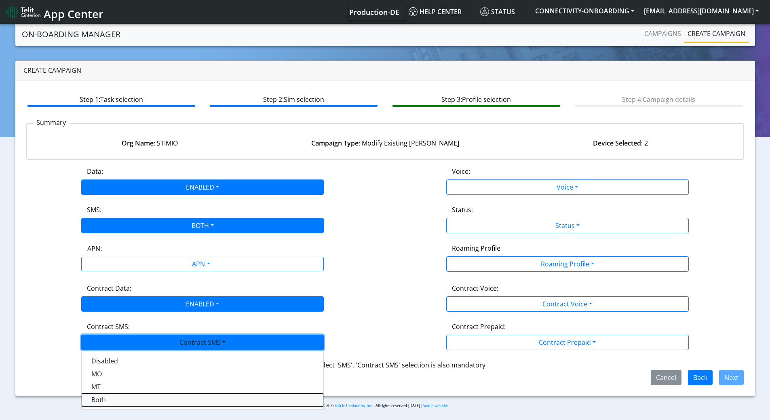
click at [103, 398] on SMSboth-dropdown "Both" at bounding box center [203, 399] width 242 height 13
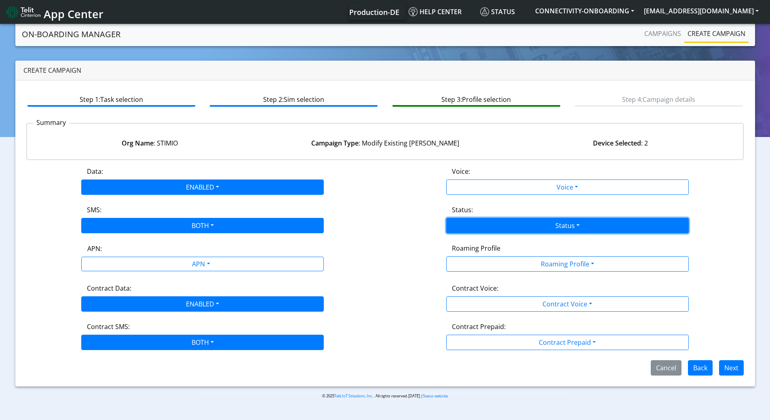
click at [484, 222] on button "Status" at bounding box center [567, 225] width 242 height 15
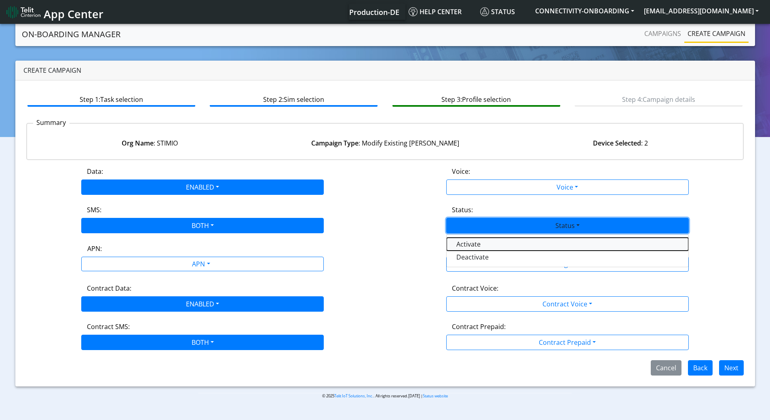
click at [468, 243] on button "Activate" at bounding box center [567, 244] width 242 height 13
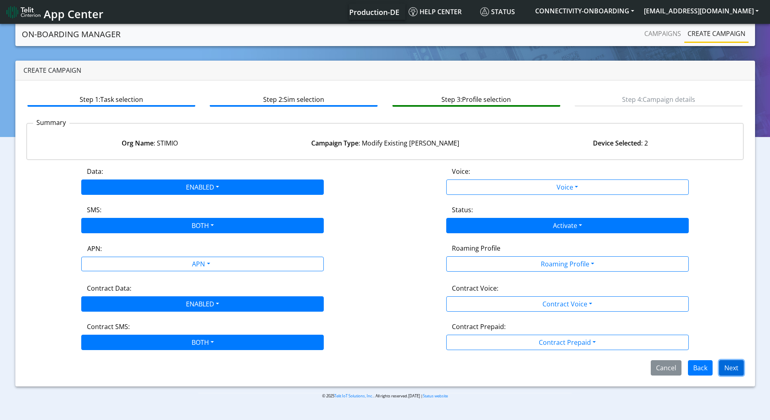
click at [727, 371] on button "Next" at bounding box center [731, 367] width 25 height 15
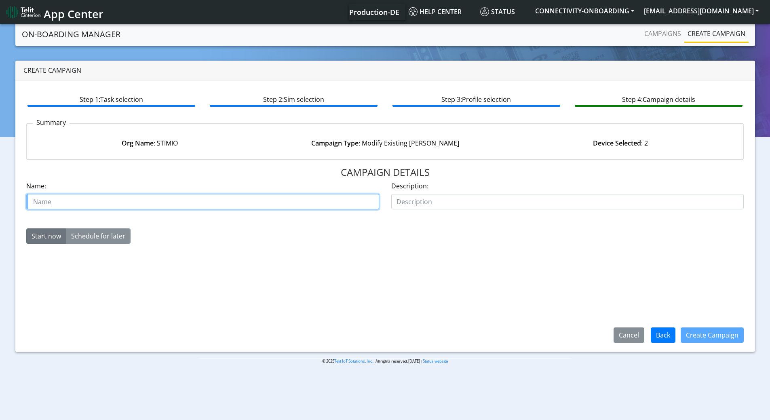
click at [133, 201] on input "text" at bounding box center [202, 201] width 353 height 15
paste input "STIMIO"
type input "STIMIO Commercialize starters"
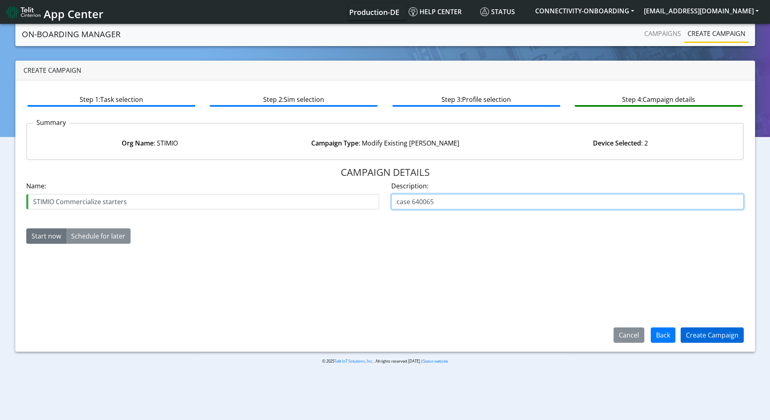
type input "case 640065"
click at [701, 340] on button "Create Campaign" at bounding box center [711, 334] width 63 height 15
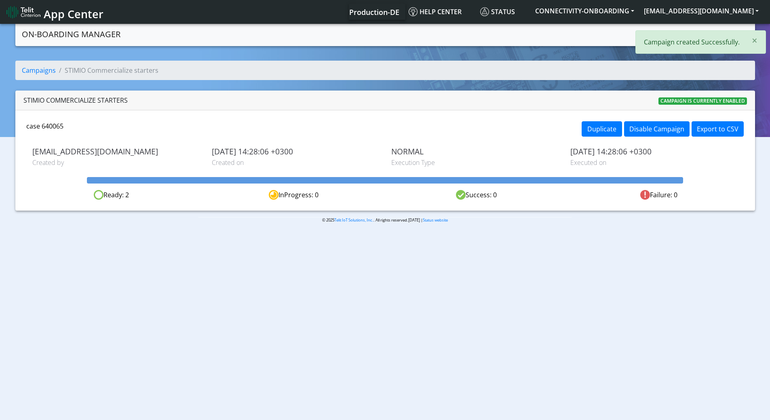
click at [745, 41] on div "× Campaign created Successfully." at bounding box center [700, 41] width 131 height 23
click at [658, 33] on link "Campaigns" at bounding box center [662, 33] width 43 height 16
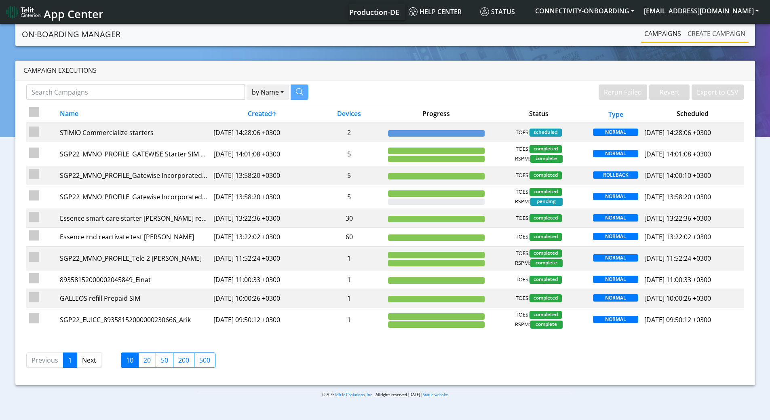
click at [687, 35] on link "Create campaign" at bounding box center [716, 33] width 64 height 16
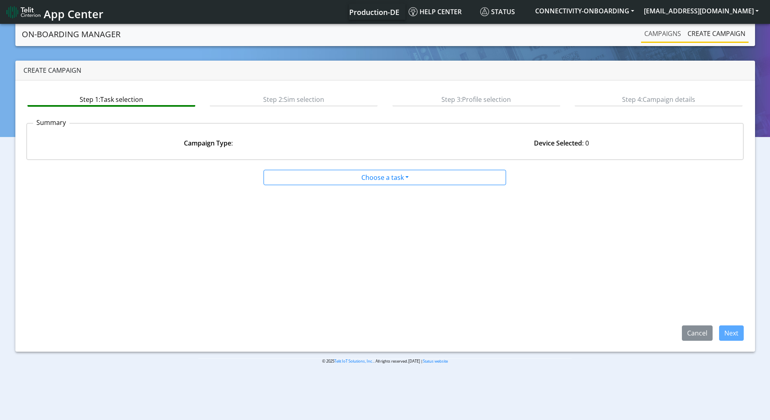
click at [664, 38] on link "Campaigns" at bounding box center [662, 33] width 43 height 16
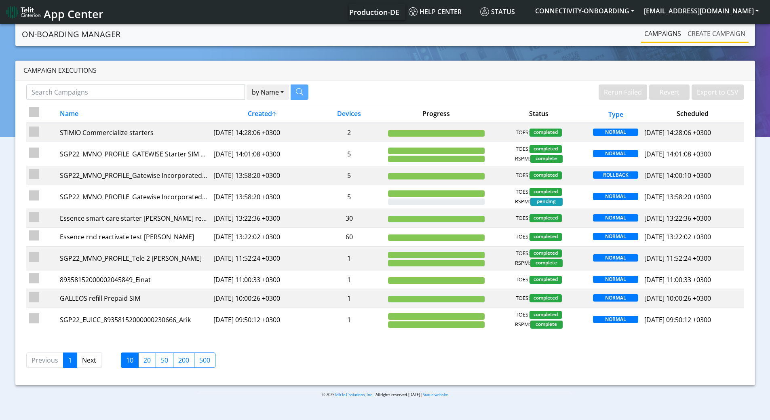
click at [708, 35] on link "Create campaign" at bounding box center [716, 33] width 64 height 16
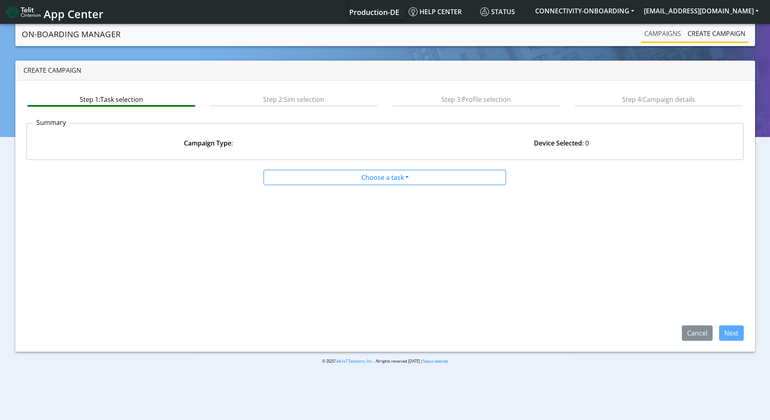
click at [665, 33] on link "Campaigns" at bounding box center [662, 33] width 43 height 16
